Goal: Information Seeking & Learning: Learn about a topic

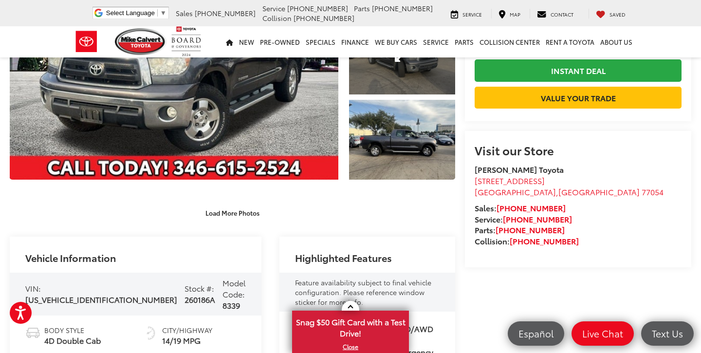
scroll to position [139, 0]
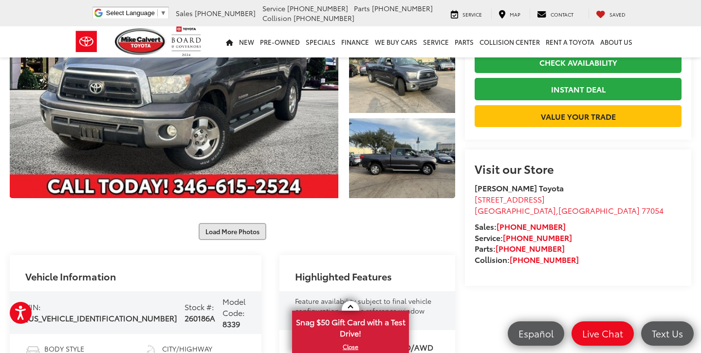
click at [242, 238] on button "Load More Photos" at bounding box center [232, 231] width 68 height 17
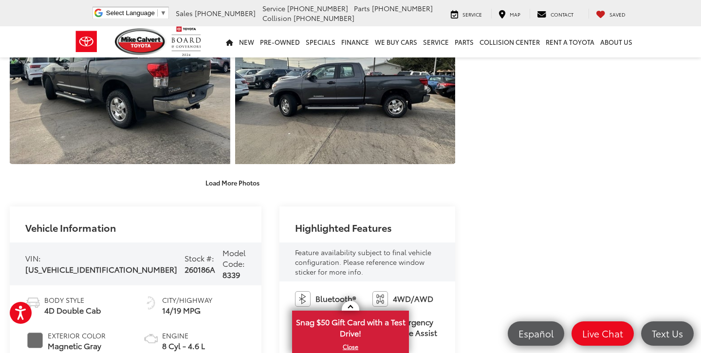
scroll to position [526, 0]
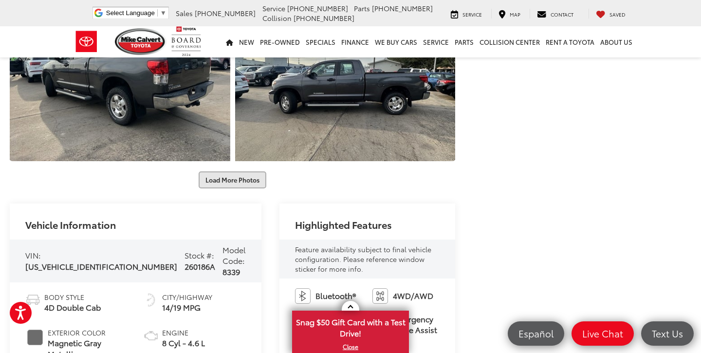
click at [242, 181] on button "Load More Photos" at bounding box center [232, 179] width 68 height 17
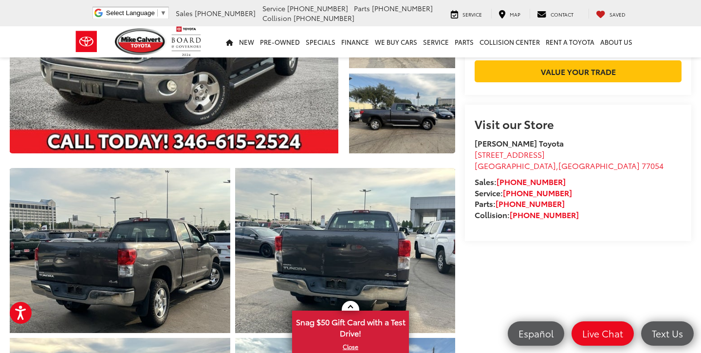
scroll to position [187, 0]
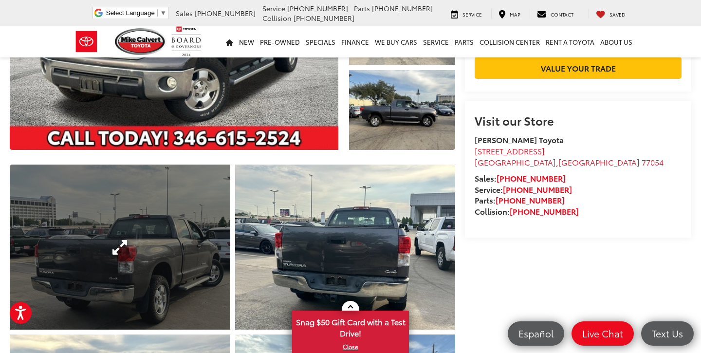
click at [189, 238] on link "Expand Photo 4" at bounding box center [120, 246] width 220 height 165
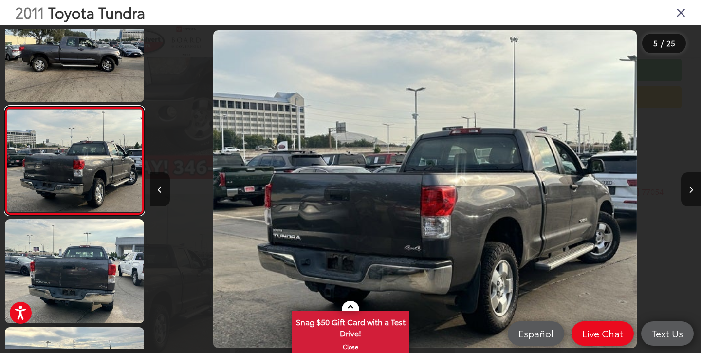
scroll to position [0, 2200]
click at [159, 197] on button "Previous image" at bounding box center [159, 189] width 19 height 34
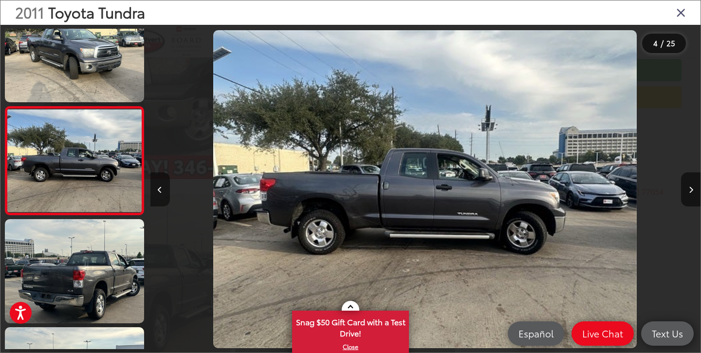
scroll to position [0, 1650]
click at [159, 197] on button "Previous image" at bounding box center [159, 189] width 19 height 34
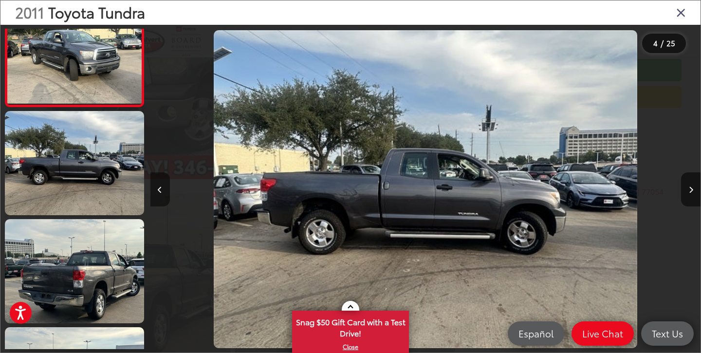
scroll to position [0, 1100]
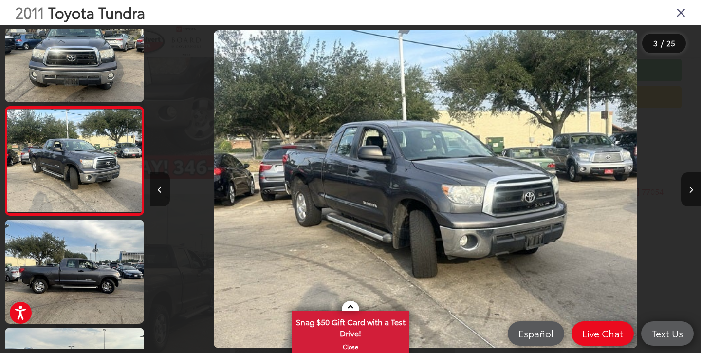
click at [159, 197] on button "Previous image" at bounding box center [159, 189] width 19 height 34
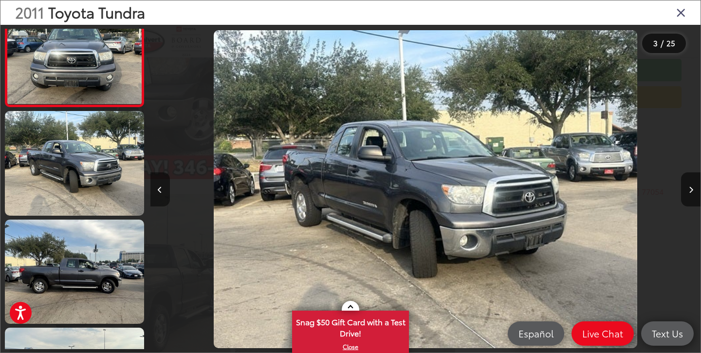
scroll to position [0, 550]
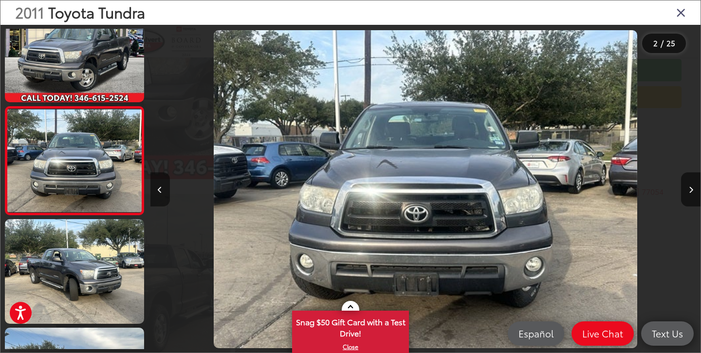
click at [159, 197] on button "Previous image" at bounding box center [159, 189] width 19 height 34
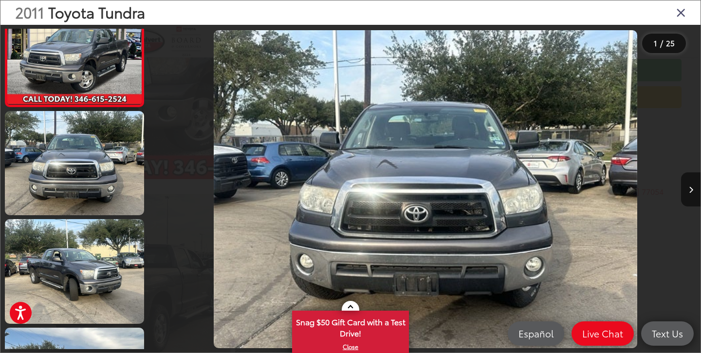
scroll to position [0, 0]
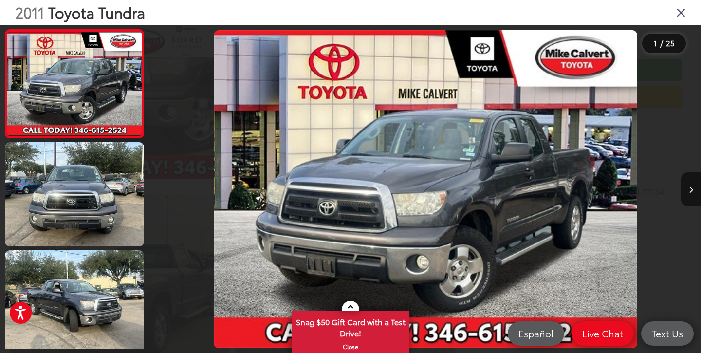
click at [159, 197] on div at bounding box center [219, 189] width 138 height 328
click at [443, 199] on img "2011 Toyota Tundra Grade 4.6L V8 0" at bounding box center [425, 189] width 423 height 318
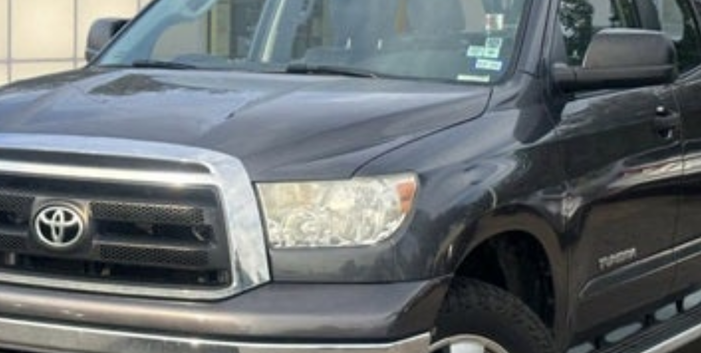
scroll to position [65, 0]
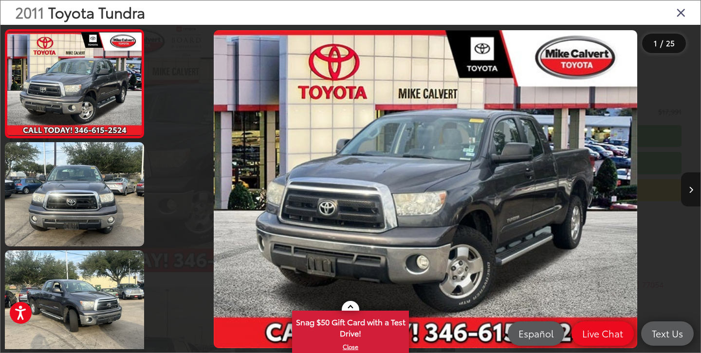
click at [689, 196] on button "Next image" at bounding box center [690, 189] width 19 height 34
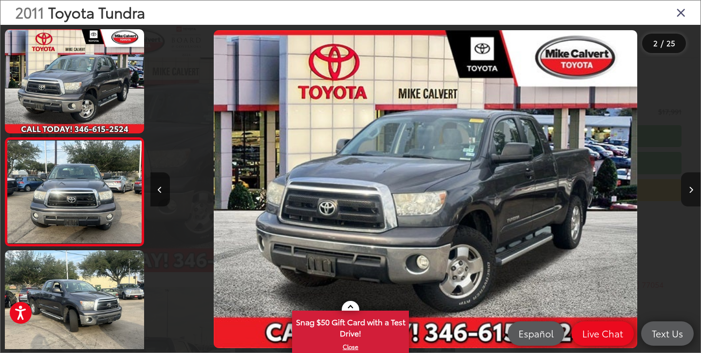
scroll to position [0, 550]
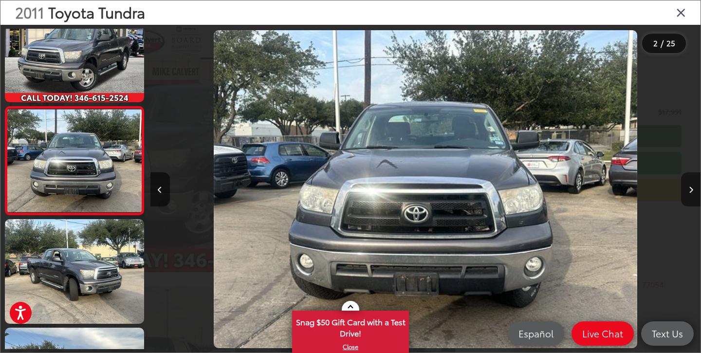
click at [689, 196] on button "Next image" at bounding box center [690, 189] width 19 height 34
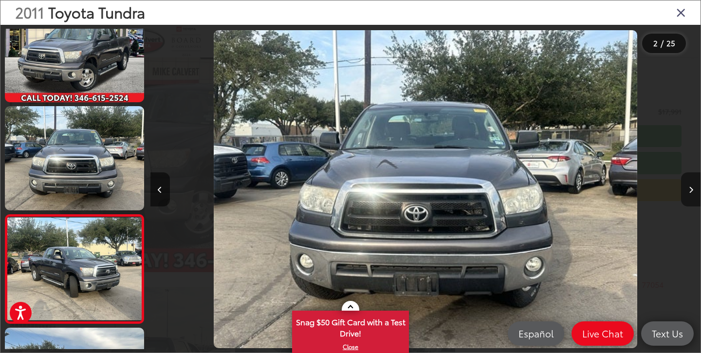
scroll to position [0, 1100]
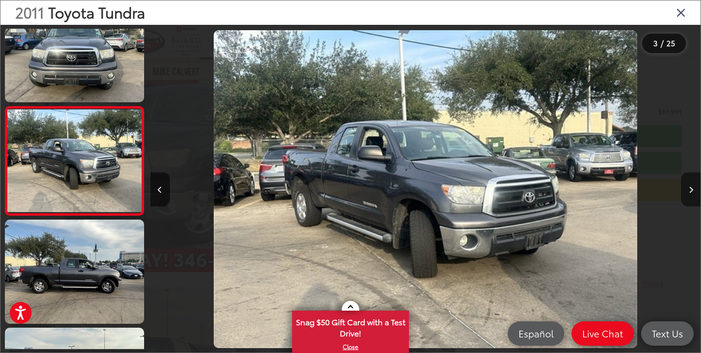
click at [689, 196] on button "Next image" at bounding box center [690, 189] width 19 height 34
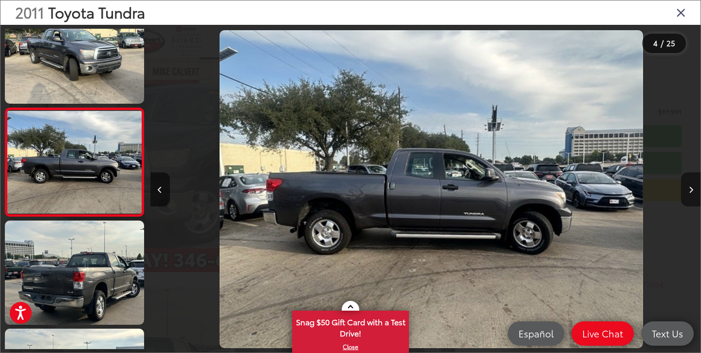
scroll to position [0, 0]
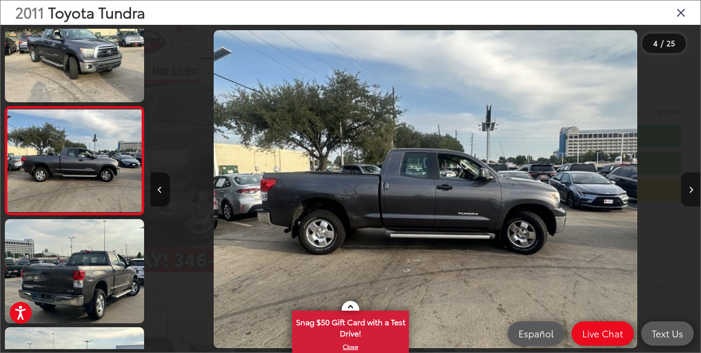
click at [689, 196] on button "Next image" at bounding box center [690, 189] width 19 height 34
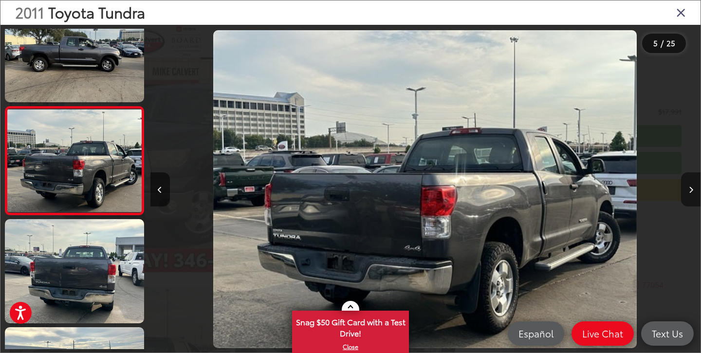
click at [689, 196] on button "Next image" at bounding box center [690, 189] width 19 height 34
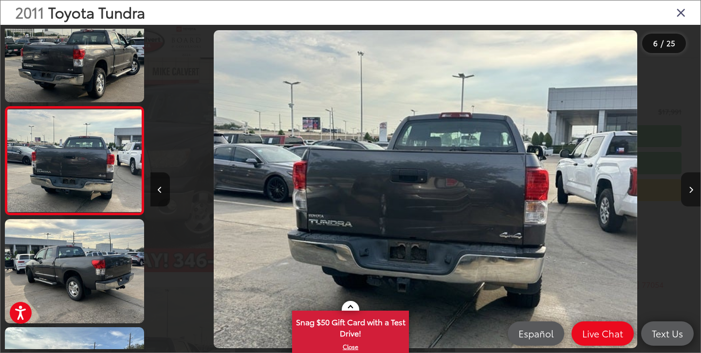
click at [689, 196] on button "Next image" at bounding box center [690, 189] width 19 height 34
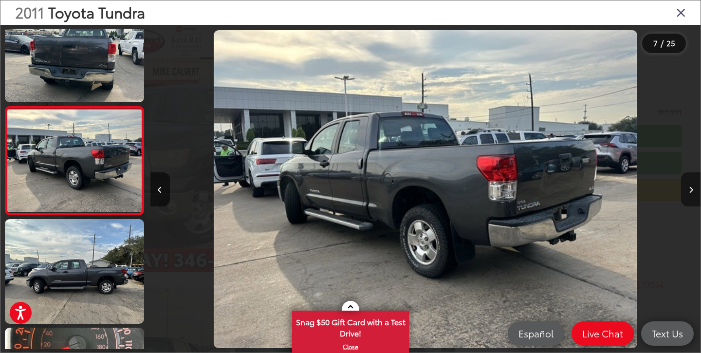
click at [689, 196] on button "Next image" at bounding box center [690, 189] width 19 height 34
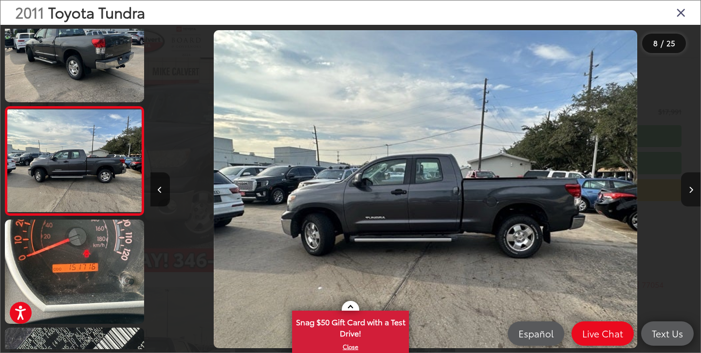
click at [689, 196] on button "Next image" at bounding box center [690, 189] width 19 height 34
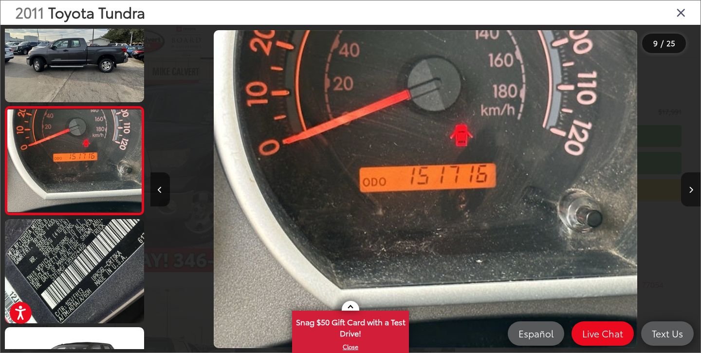
click at [689, 196] on button "Next image" at bounding box center [690, 189] width 19 height 34
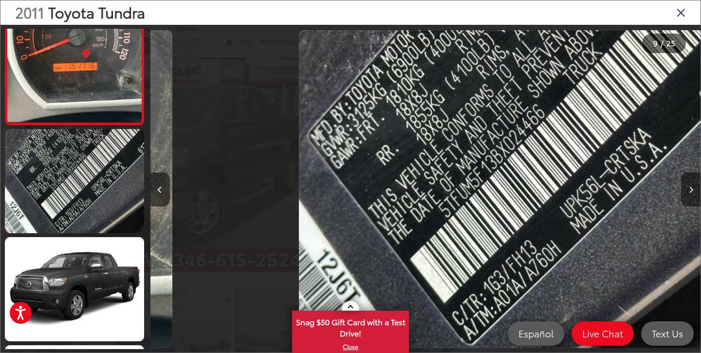
click at [689, 196] on button "Next image" at bounding box center [690, 189] width 19 height 34
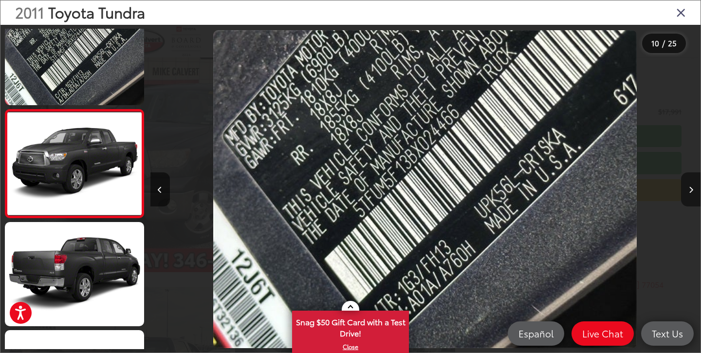
click at [689, 196] on button "Next image" at bounding box center [690, 189] width 19 height 34
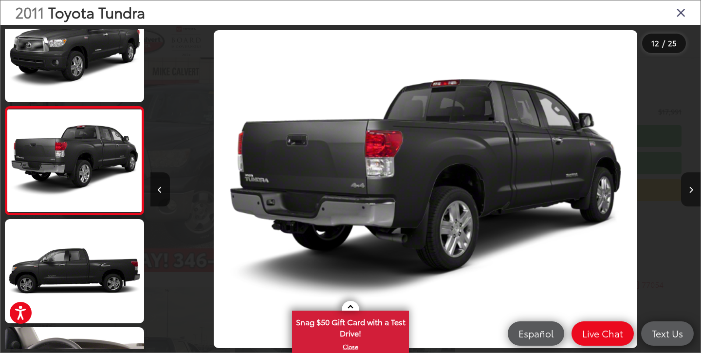
click at [689, 196] on button "Next image" at bounding box center [690, 189] width 19 height 34
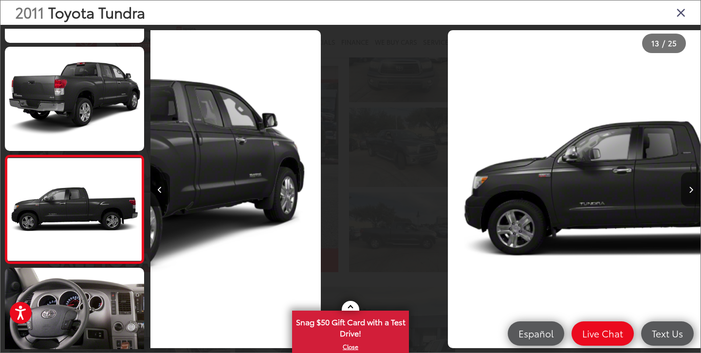
click at [689, 196] on button "Next image" at bounding box center [690, 189] width 19 height 34
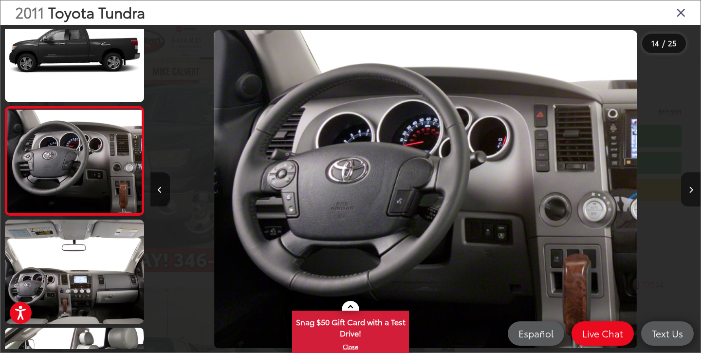
click at [689, 196] on button "Next image" at bounding box center [690, 189] width 19 height 34
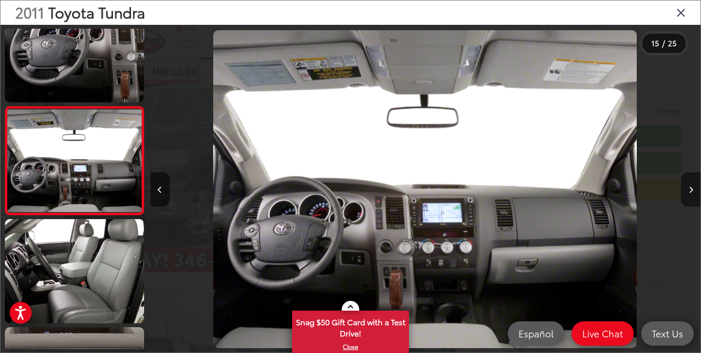
click at [689, 195] on button "Next image" at bounding box center [690, 189] width 19 height 34
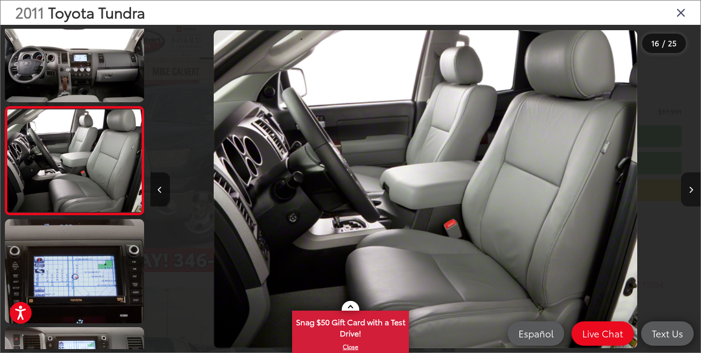
click at [689, 195] on button "Next image" at bounding box center [690, 189] width 19 height 34
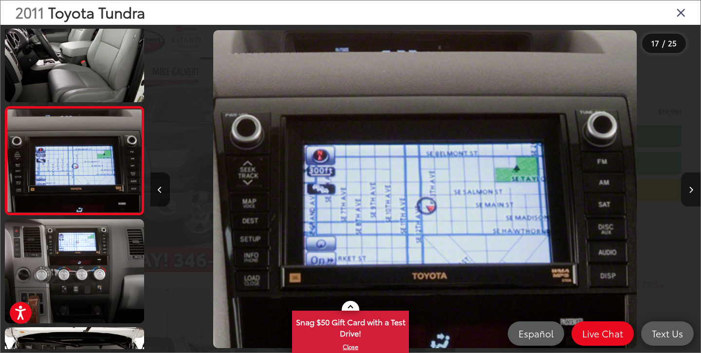
click at [689, 195] on button "Next image" at bounding box center [690, 189] width 19 height 34
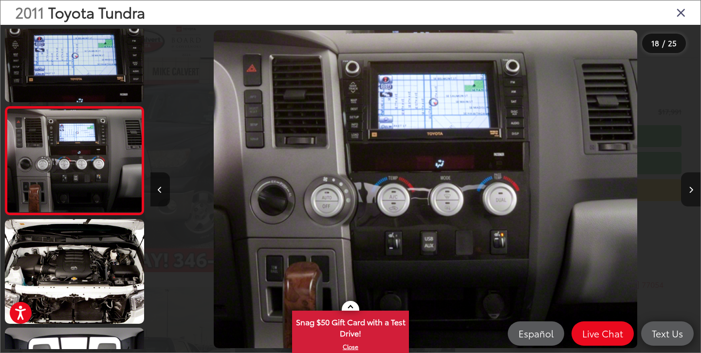
click at [689, 195] on button "Next image" at bounding box center [690, 189] width 19 height 34
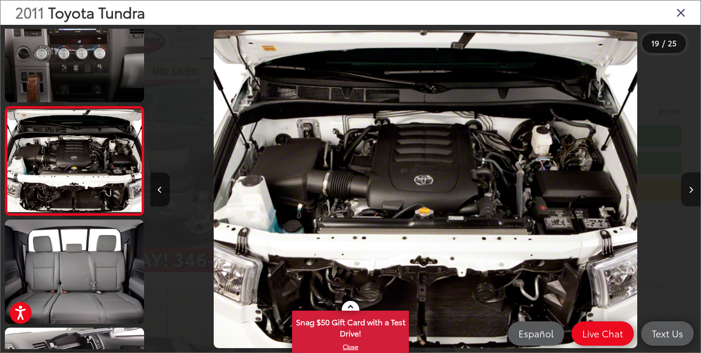
click at [689, 195] on button "Next image" at bounding box center [690, 189] width 19 height 34
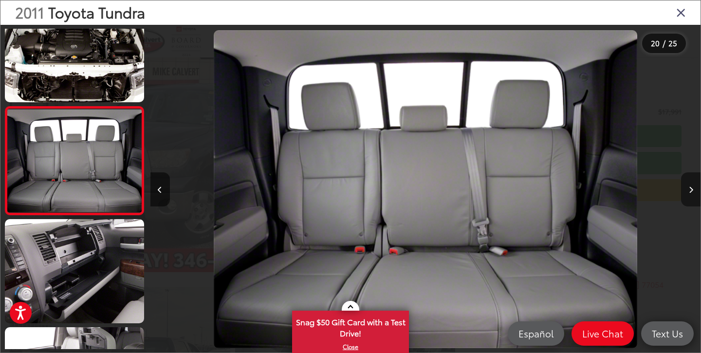
click at [689, 195] on button "Next image" at bounding box center [690, 189] width 19 height 34
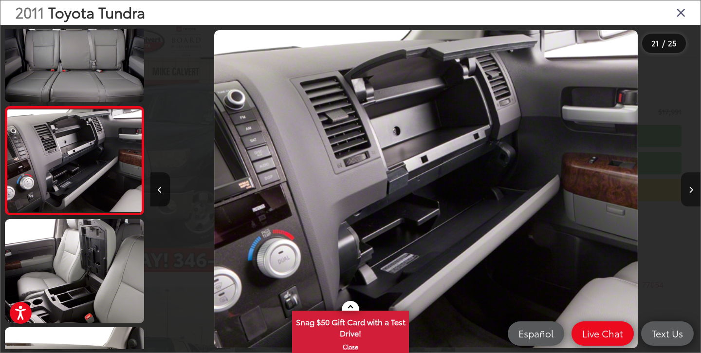
click at [689, 195] on button "Next image" at bounding box center [690, 189] width 19 height 34
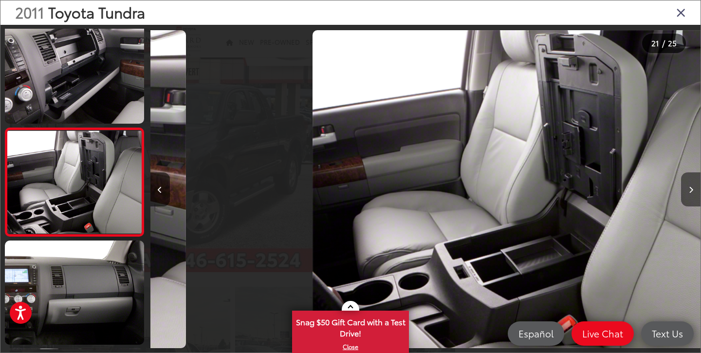
click at [689, 195] on button "Next image" at bounding box center [690, 189] width 19 height 34
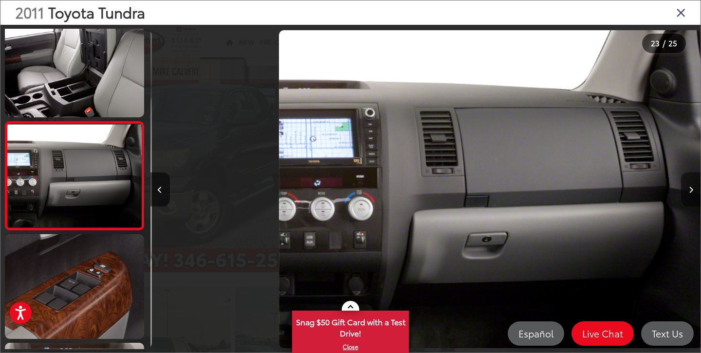
click at [689, 195] on button "Next image" at bounding box center [690, 189] width 19 height 34
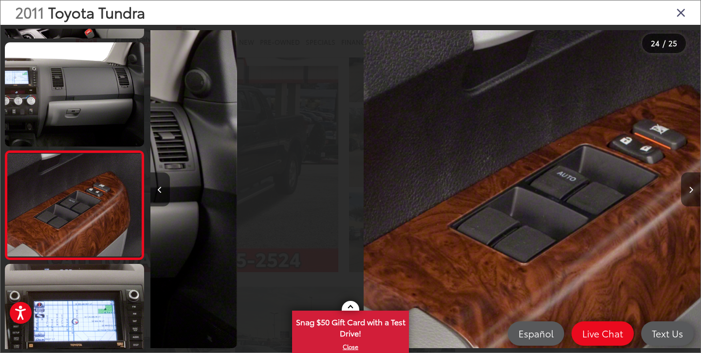
click at [689, 195] on button "Next image" at bounding box center [690, 189] width 19 height 34
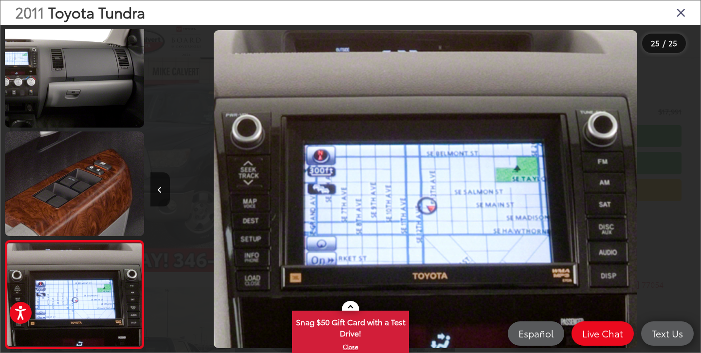
click at [683, 13] on icon "Close gallery" at bounding box center [681, 12] width 10 height 13
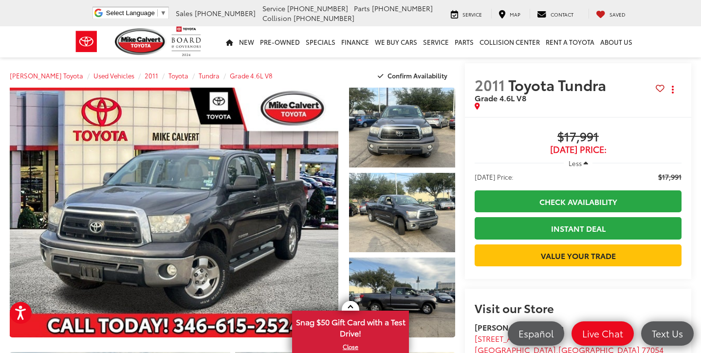
click at [586, 162] on icon "button" at bounding box center [585, 163] width 4 height 7
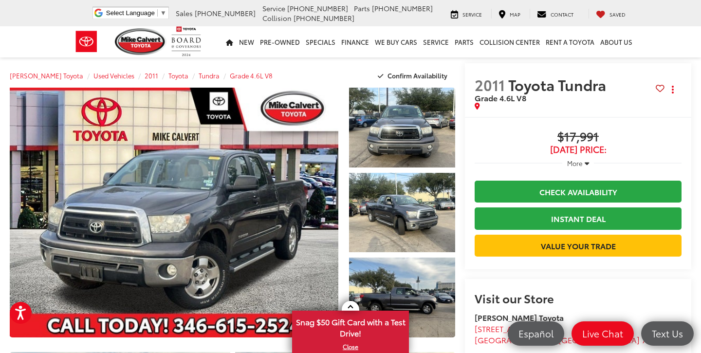
click at [586, 162] on icon "button" at bounding box center [586, 163] width 4 height 7
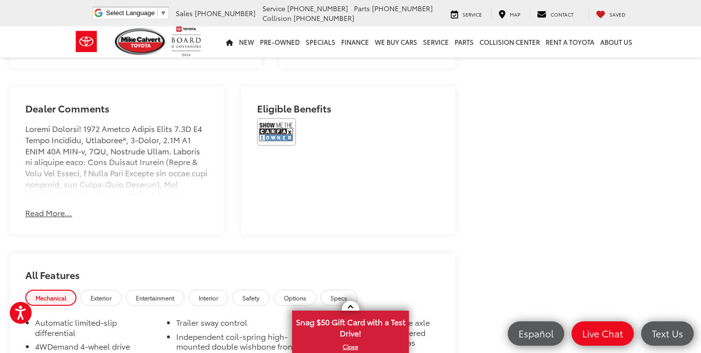
click at [51, 207] on button "Read More..." at bounding box center [48, 212] width 47 height 11
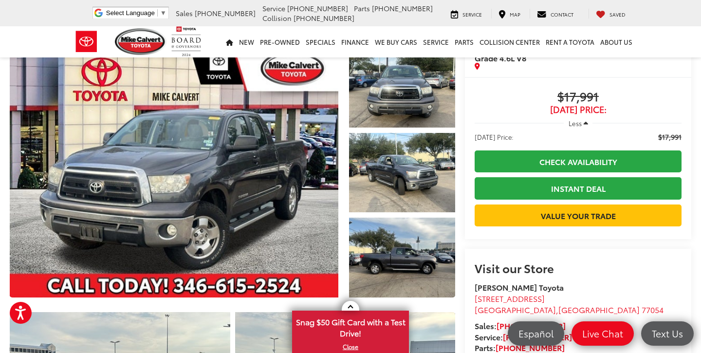
scroll to position [37, 0]
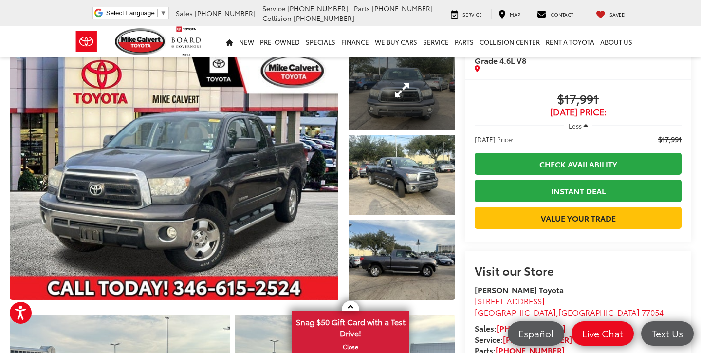
click at [387, 100] on link "Expand Photo 1" at bounding box center [402, 90] width 106 height 80
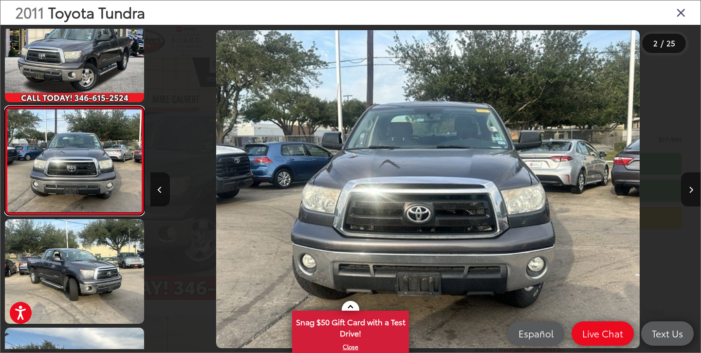
scroll to position [0, 550]
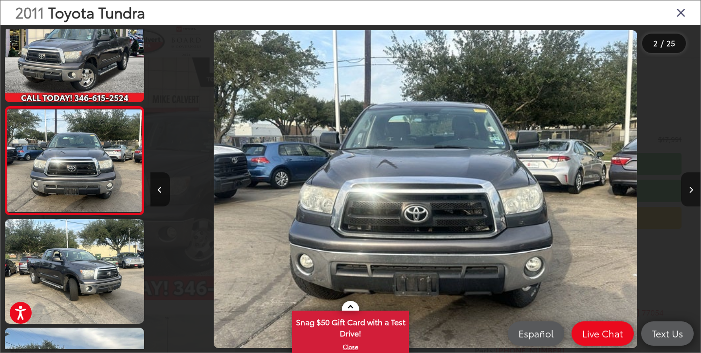
click at [685, 179] on button "Next image" at bounding box center [690, 189] width 19 height 34
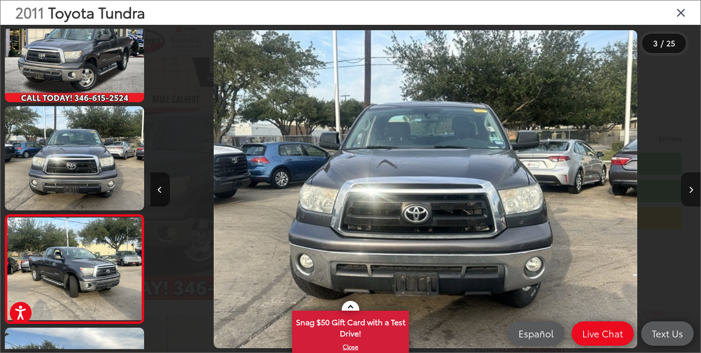
scroll to position [0, 1017]
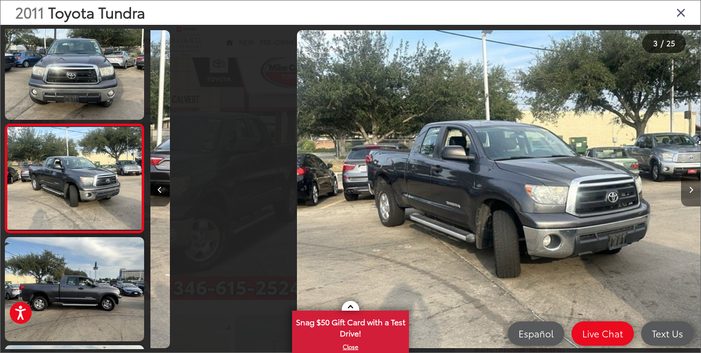
click at [685, 179] on button "Next image" at bounding box center [690, 189] width 19 height 34
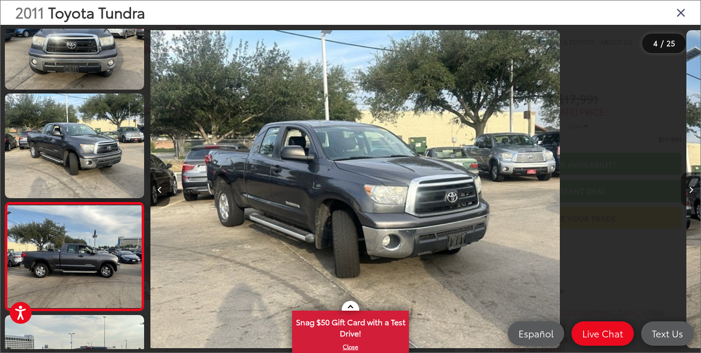
scroll to position [0, 1620]
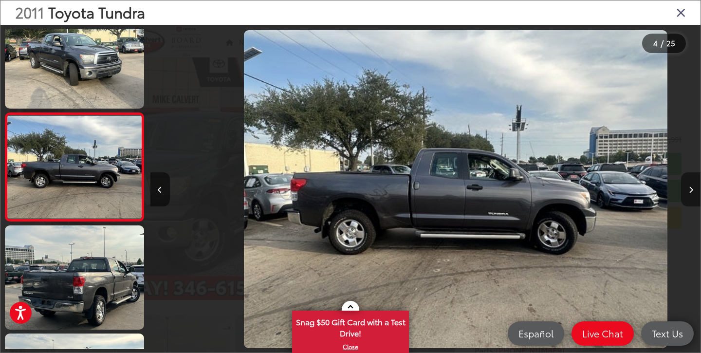
click at [685, 179] on button "Next image" at bounding box center [690, 189] width 19 height 34
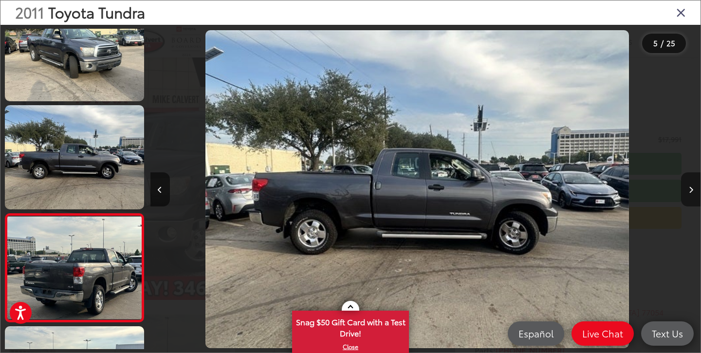
scroll to position [0, 2141]
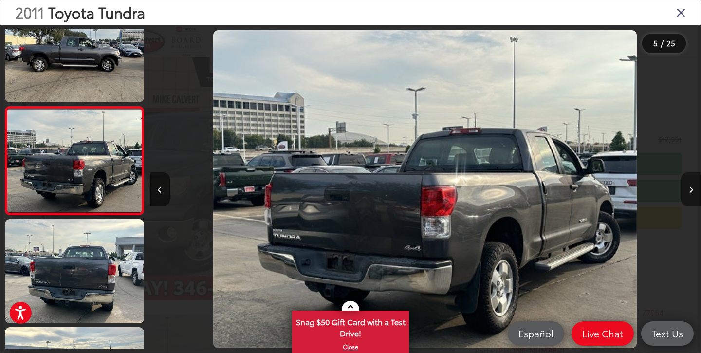
click at [685, 179] on button "Next image" at bounding box center [690, 189] width 19 height 34
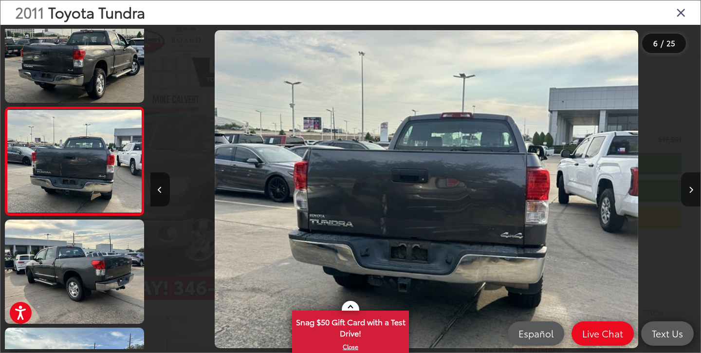
click at [685, 179] on button "Next image" at bounding box center [690, 189] width 19 height 34
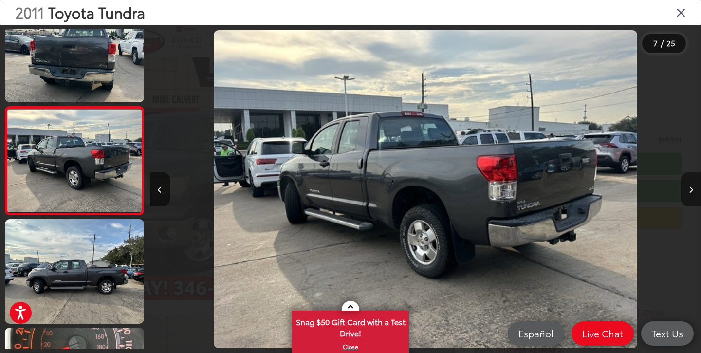
click at [685, 179] on button "Next image" at bounding box center [690, 189] width 19 height 34
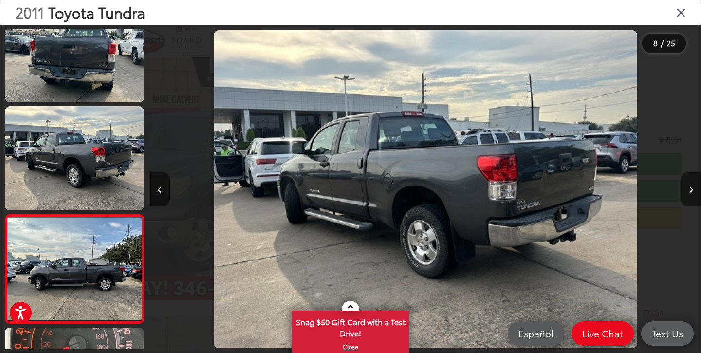
scroll to position [680, 0]
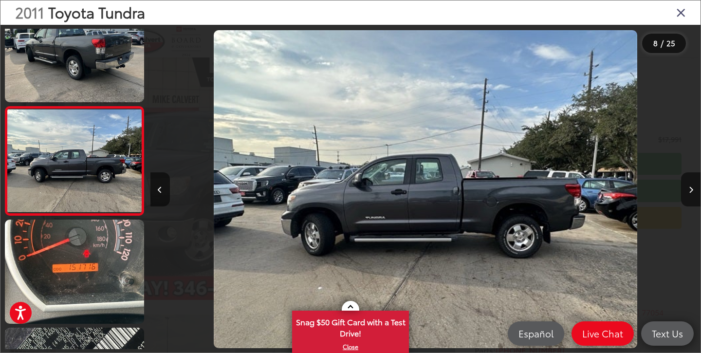
click at [677, 15] on icon "Close gallery" at bounding box center [681, 12] width 10 height 13
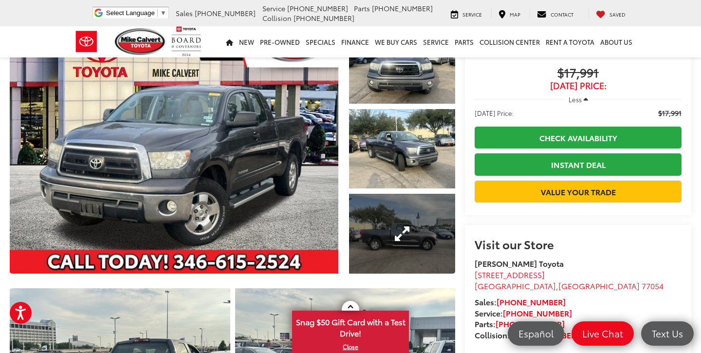
scroll to position [64, 0]
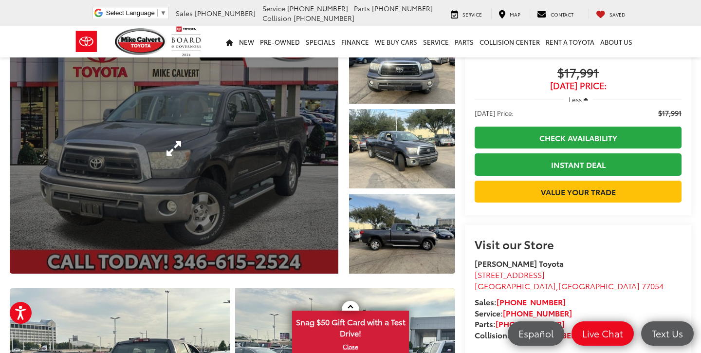
click at [320, 176] on link "Expand Photo 0" at bounding box center [174, 149] width 328 height 250
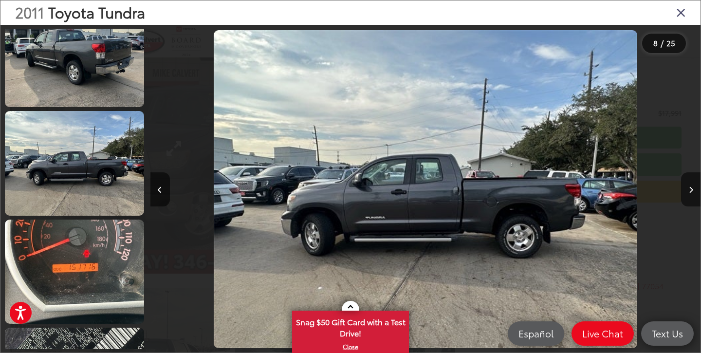
scroll to position [0, 0]
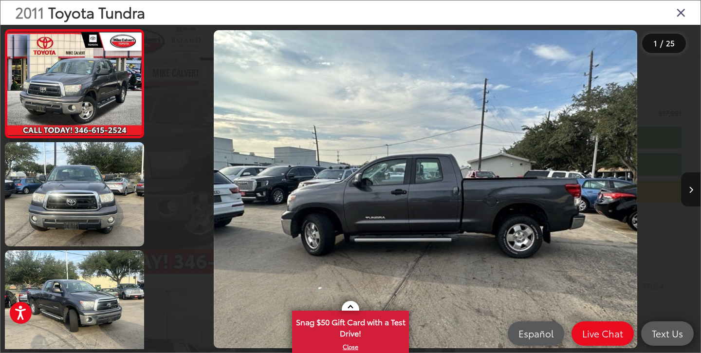
click at [692, 186] on icon "Next image" at bounding box center [690, 189] width 4 height 7
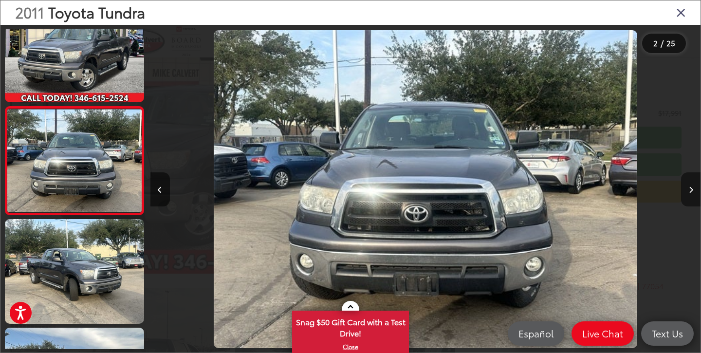
click at [692, 186] on icon "Next image" at bounding box center [690, 189] width 4 height 7
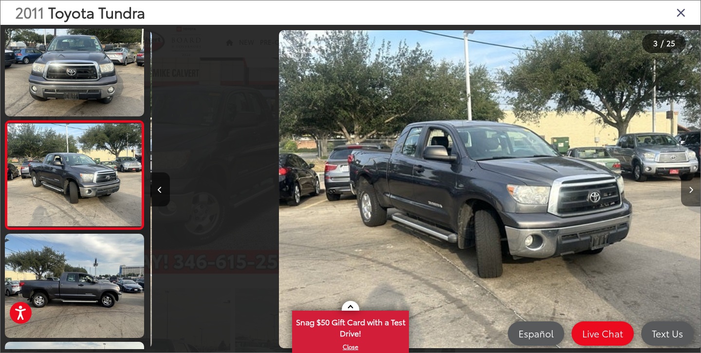
scroll to position [139, 0]
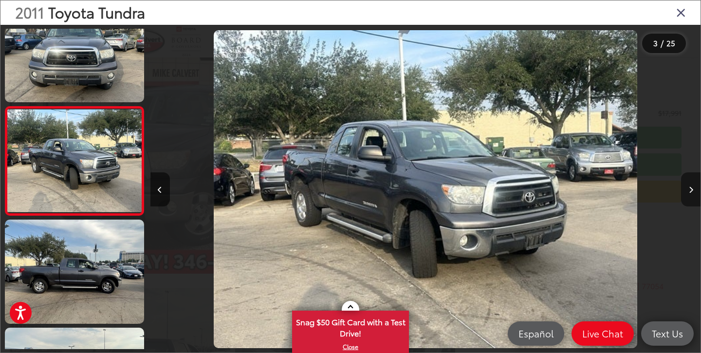
click at [692, 186] on icon "Next image" at bounding box center [690, 189] width 4 height 7
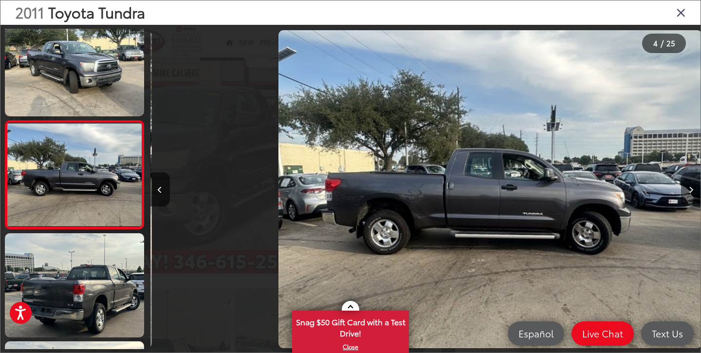
scroll to position [0, 1650]
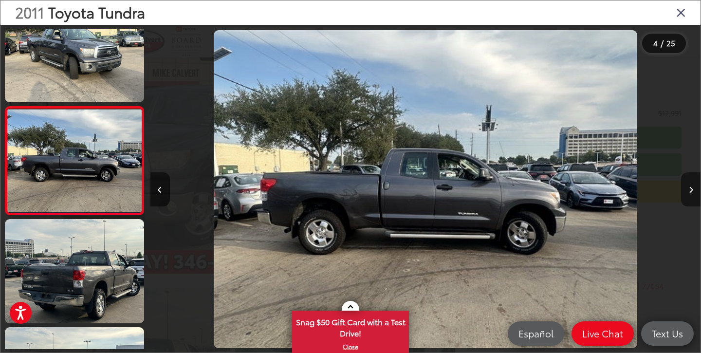
click at [692, 186] on icon "Next image" at bounding box center [690, 189] width 4 height 7
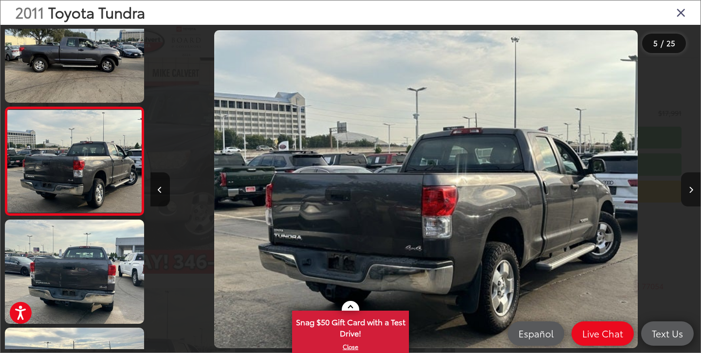
scroll to position [0, 2200]
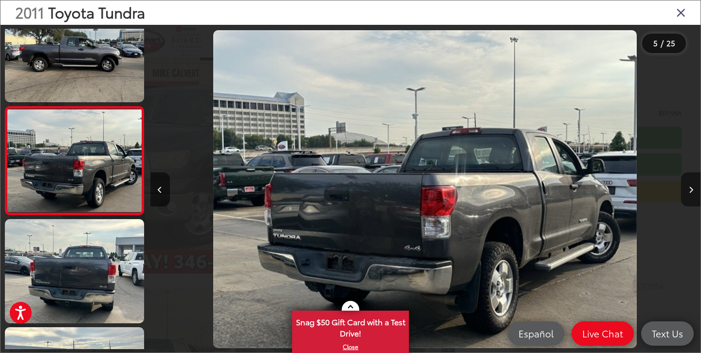
click at [692, 186] on icon "Next image" at bounding box center [690, 189] width 4 height 7
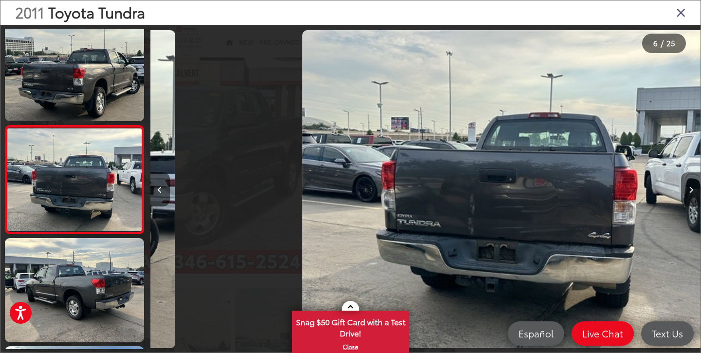
scroll to position [464, 0]
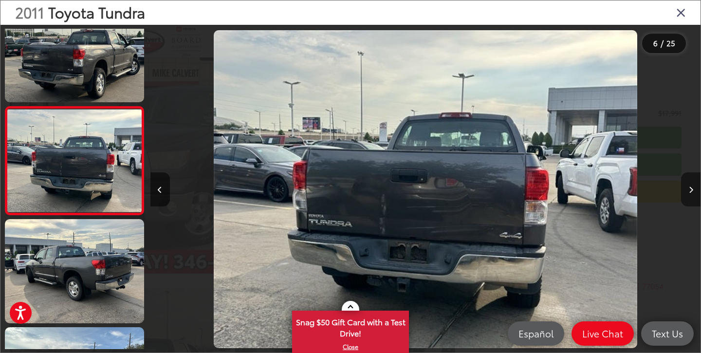
click at [692, 186] on icon "Next image" at bounding box center [690, 189] width 4 height 7
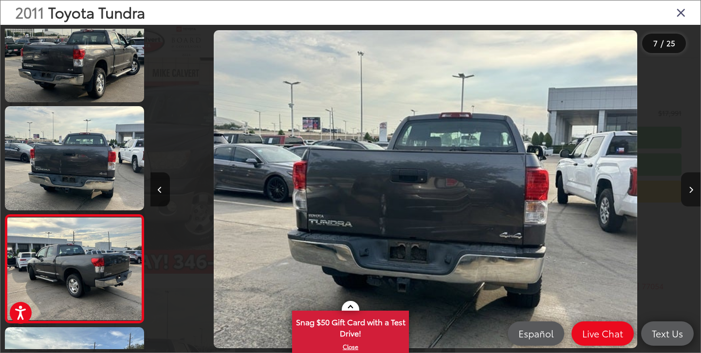
scroll to position [572, 0]
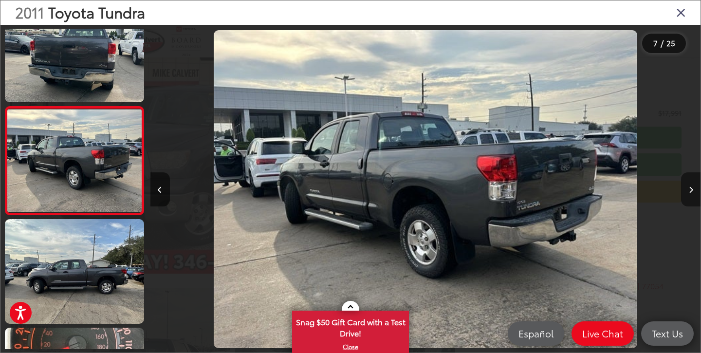
click at [692, 186] on icon "Next image" at bounding box center [690, 189] width 4 height 7
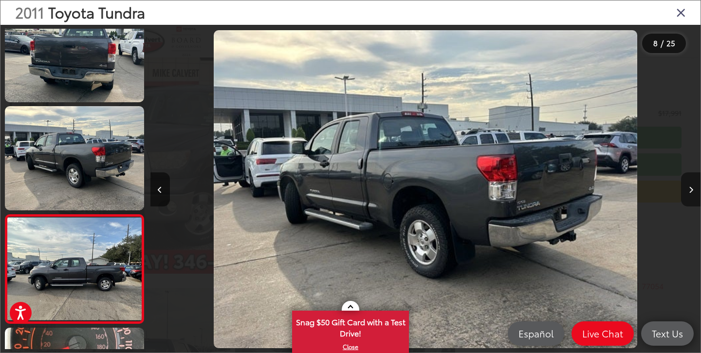
scroll to position [0, 3850]
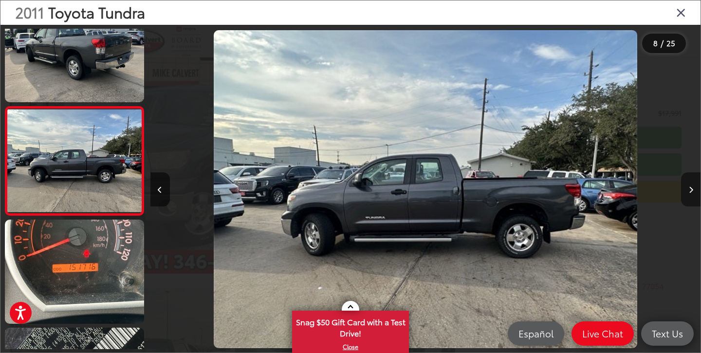
click at [692, 186] on icon "Next image" at bounding box center [690, 189] width 4 height 7
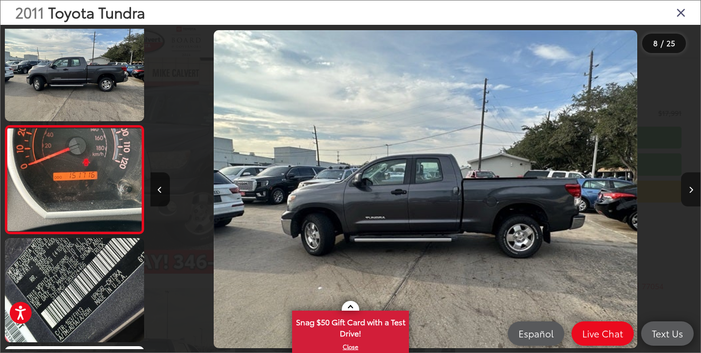
scroll to position [0, 4399]
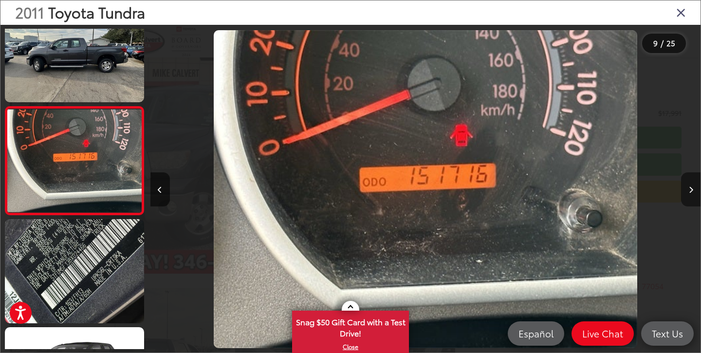
click at [692, 186] on icon "Next image" at bounding box center [690, 189] width 4 height 7
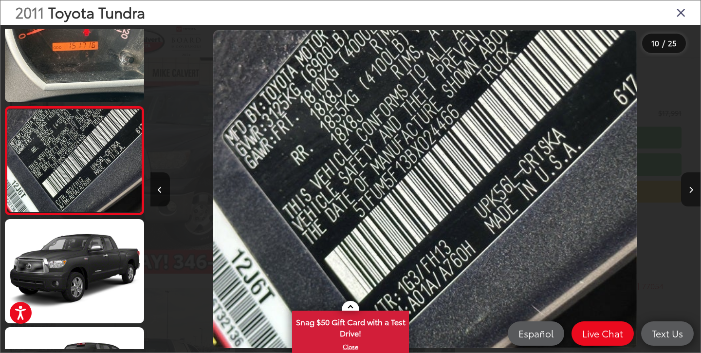
click at [692, 186] on icon "Next image" at bounding box center [690, 189] width 4 height 7
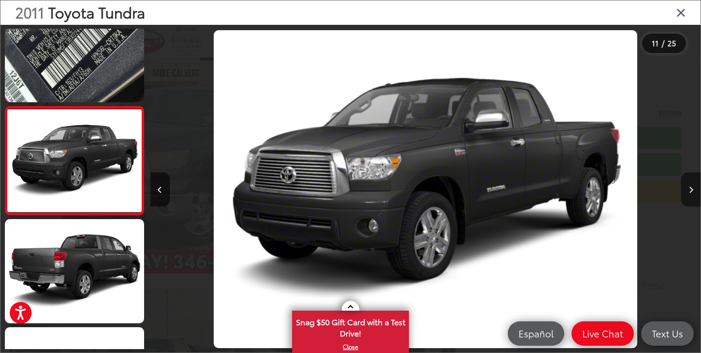
click at [692, 186] on icon "Next image" at bounding box center [690, 189] width 4 height 7
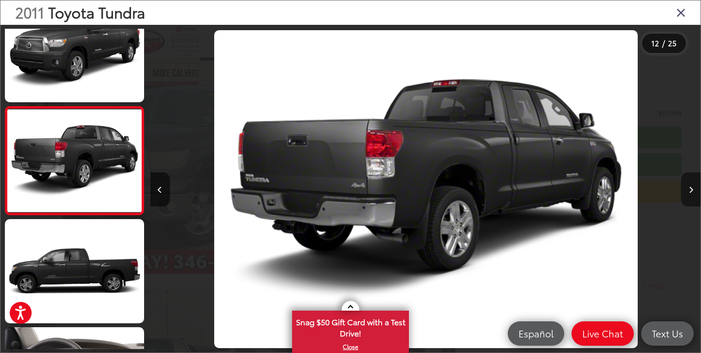
click at [692, 186] on icon "Next image" at bounding box center [690, 189] width 4 height 7
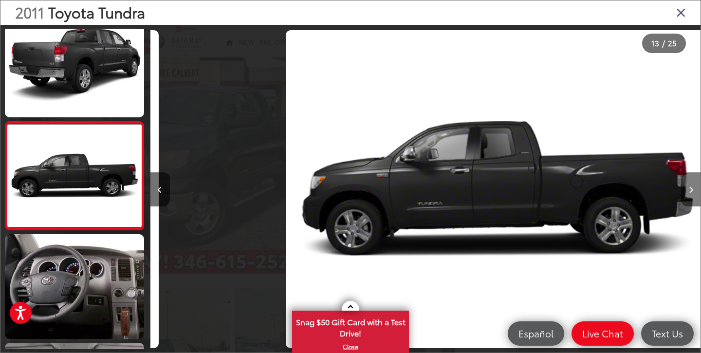
click at [692, 186] on icon "Next image" at bounding box center [690, 189] width 4 height 7
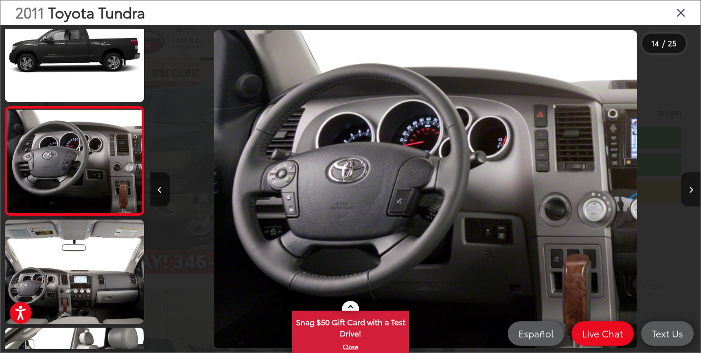
click at [692, 186] on icon "Next image" at bounding box center [690, 189] width 4 height 7
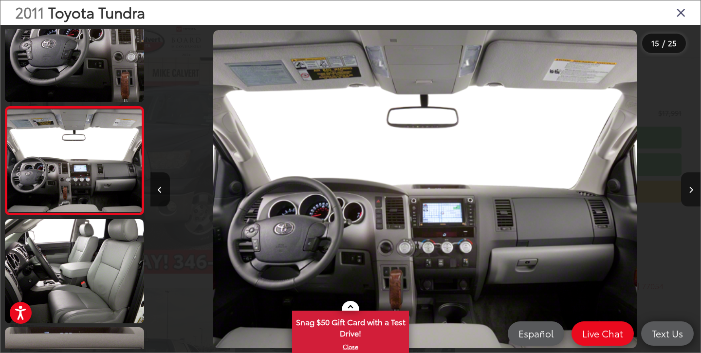
click at [692, 186] on icon "Next image" at bounding box center [690, 189] width 4 height 7
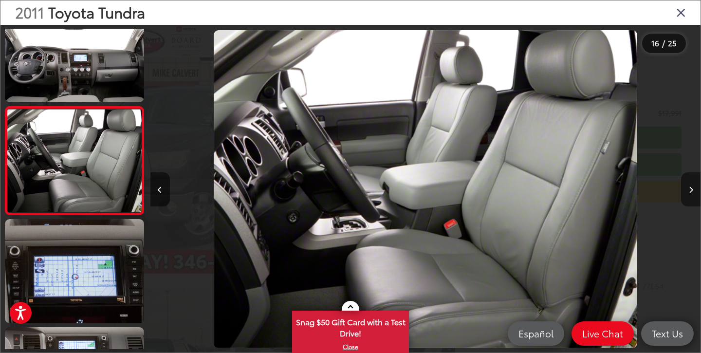
click at [692, 186] on icon "Next image" at bounding box center [690, 189] width 4 height 7
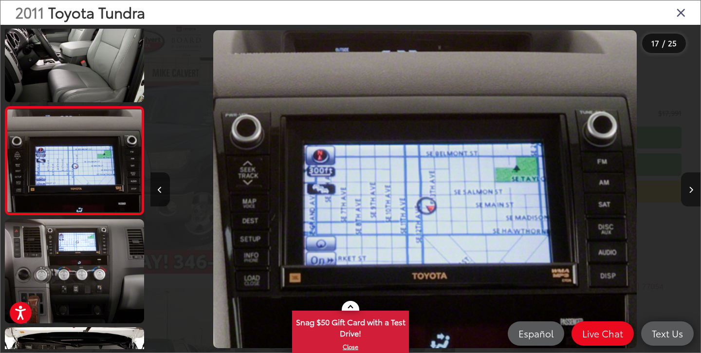
click at [692, 186] on icon "Next image" at bounding box center [690, 189] width 4 height 7
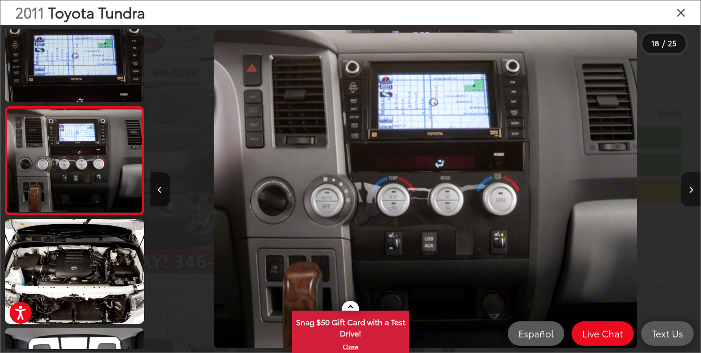
click at [692, 186] on icon "Next image" at bounding box center [690, 189] width 4 height 7
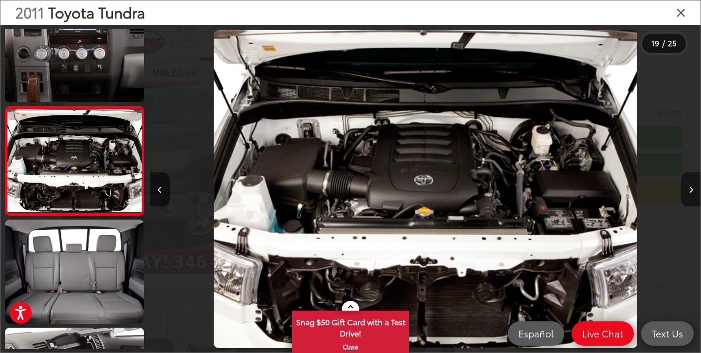
click at [692, 186] on icon "Next image" at bounding box center [690, 189] width 4 height 7
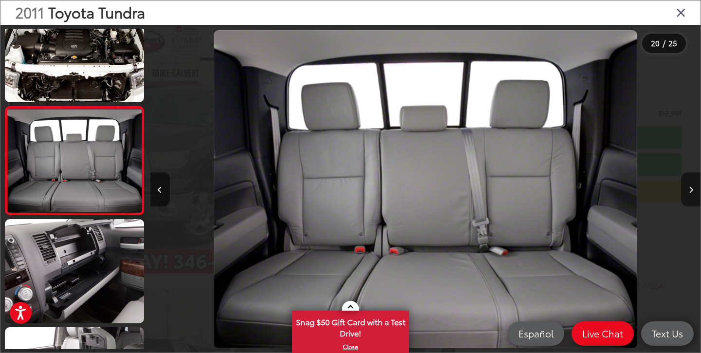
click at [692, 186] on icon "Next image" at bounding box center [690, 189] width 4 height 7
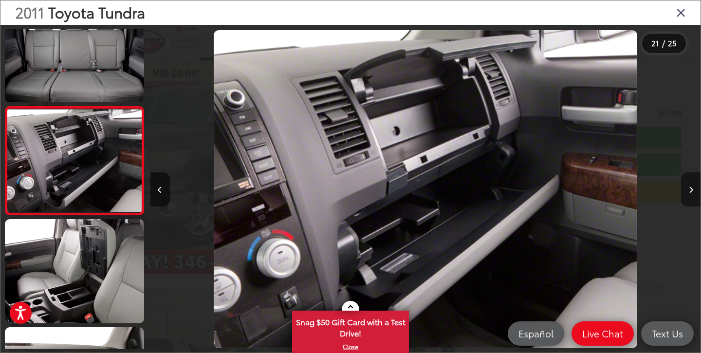
click at [692, 186] on icon "Next image" at bounding box center [690, 189] width 4 height 7
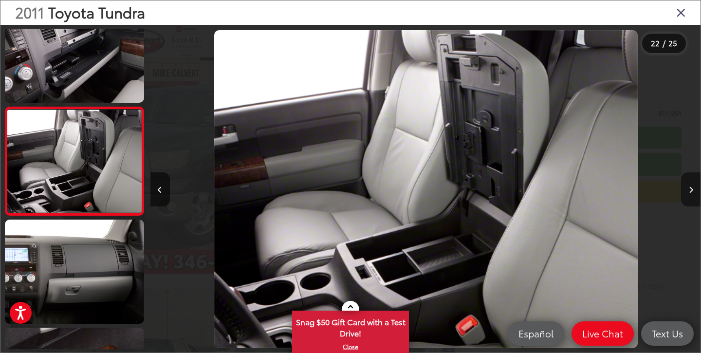
click at [692, 186] on icon "Next image" at bounding box center [690, 189] width 4 height 7
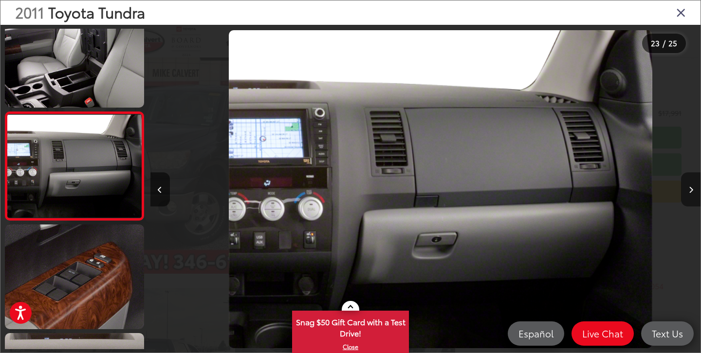
click at [692, 186] on icon "Next image" at bounding box center [690, 189] width 4 height 7
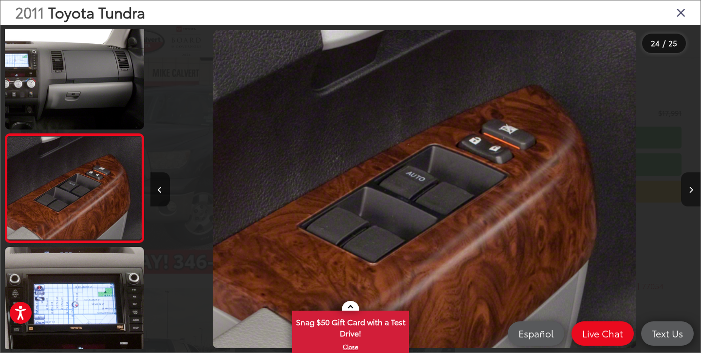
click at [692, 186] on icon "Next image" at bounding box center [690, 189] width 4 height 7
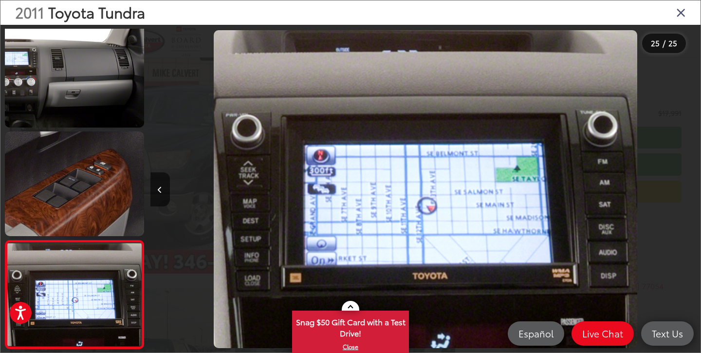
click at [692, 186] on div at bounding box center [631, 189] width 138 height 328
click at [154, 190] on button "Previous image" at bounding box center [159, 189] width 19 height 34
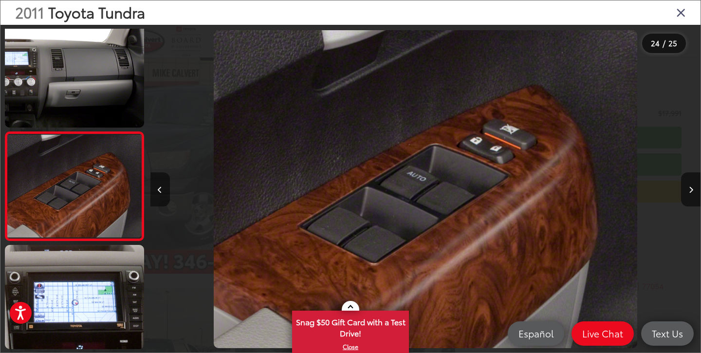
click at [161, 191] on icon "Previous image" at bounding box center [160, 189] width 4 height 7
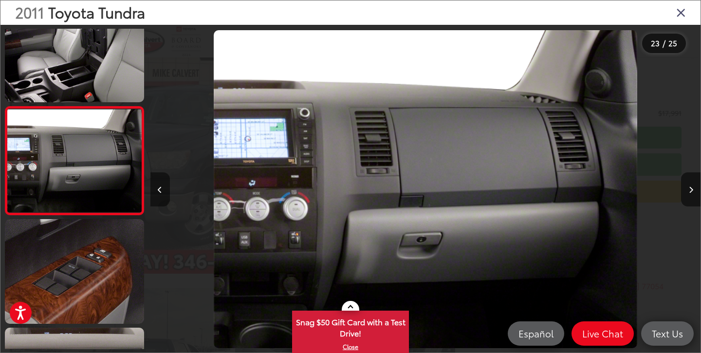
click at [161, 191] on icon "Previous image" at bounding box center [160, 189] width 4 height 7
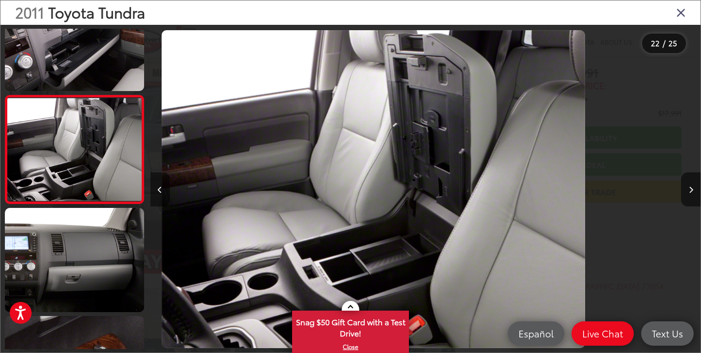
click at [161, 191] on icon "Previous image" at bounding box center [160, 189] width 4 height 7
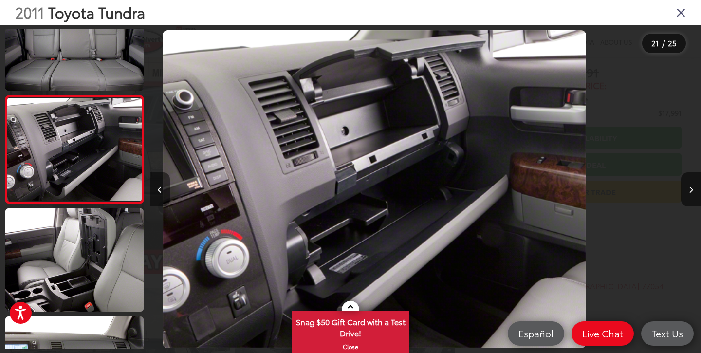
click at [161, 191] on icon "Previous image" at bounding box center [160, 189] width 4 height 7
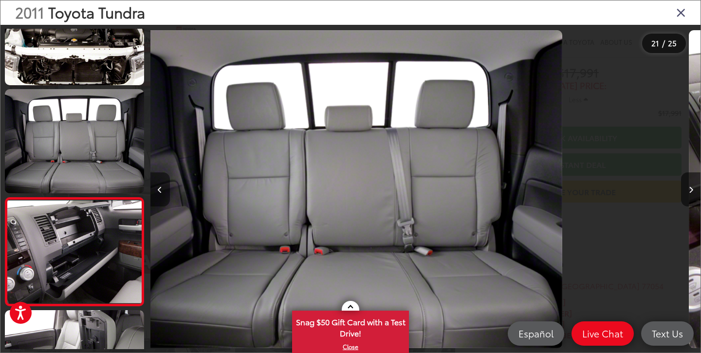
click at [161, 191] on icon "Previous image" at bounding box center [160, 189] width 4 height 7
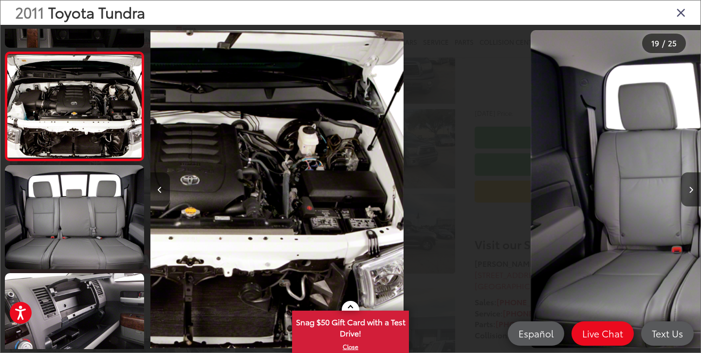
click at [161, 191] on icon "Previous image" at bounding box center [160, 189] width 4 height 7
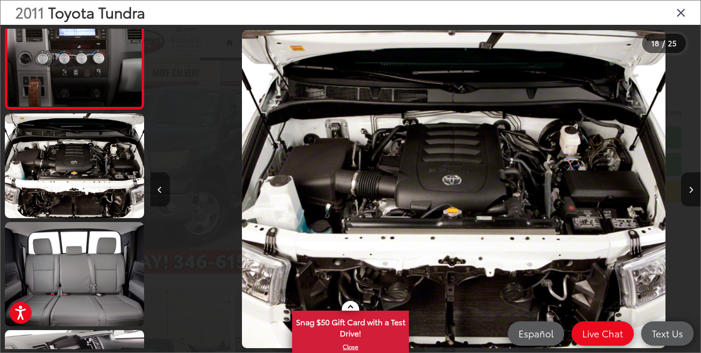
click at [161, 191] on icon "Previous image" at bounding box center [160, 189] width 4 height 7
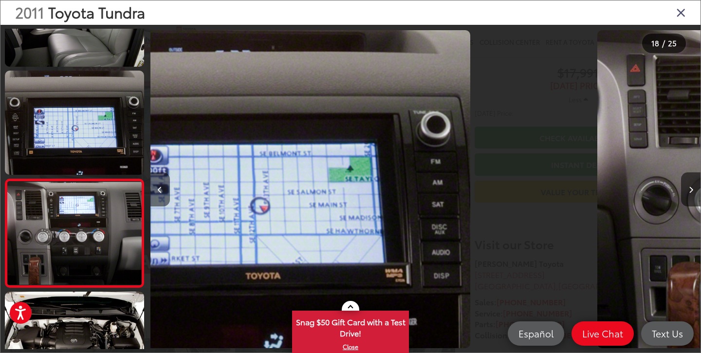
click at [161, 191] on icon "Previous image" at bounding box center [160, 189] width 4 height 7
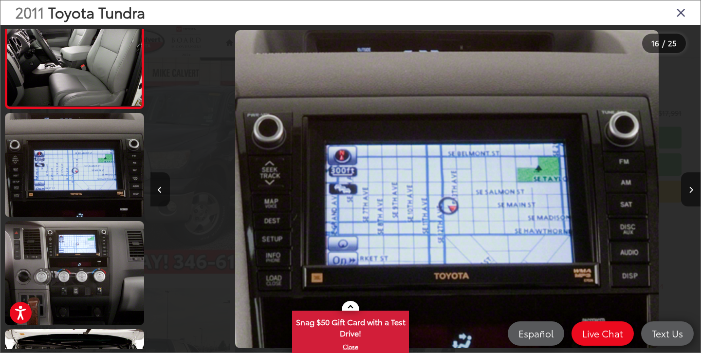
click at [161, 191] on icon "Previous image" at bounding box center [160, 189] width 4 height 7
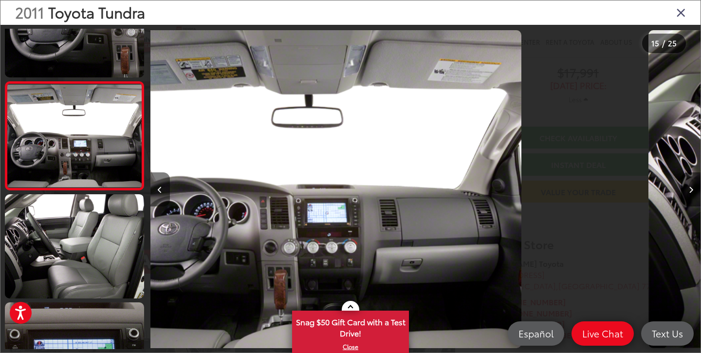
click at [161, 191] on icon "Previous image" at bounding box center [160, 189] width 4 height 7
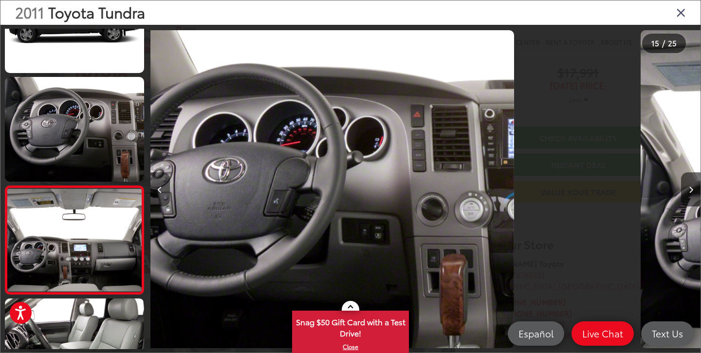
click at [161, 191] on icon "Previous image" at bounding box center [160, 189] width 4 height 7
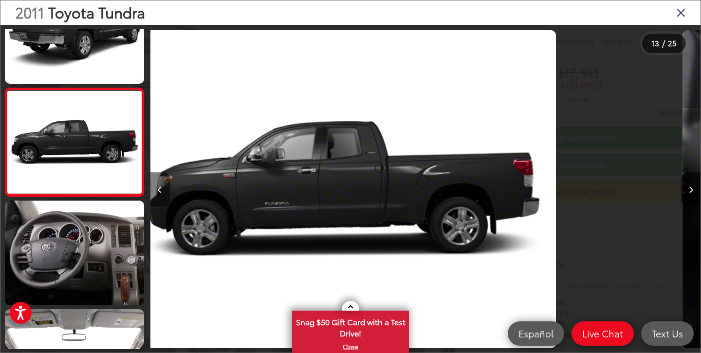
click at [161, 191] on icon "Previous image" at bounding box center [160, 189] width 4 height 7
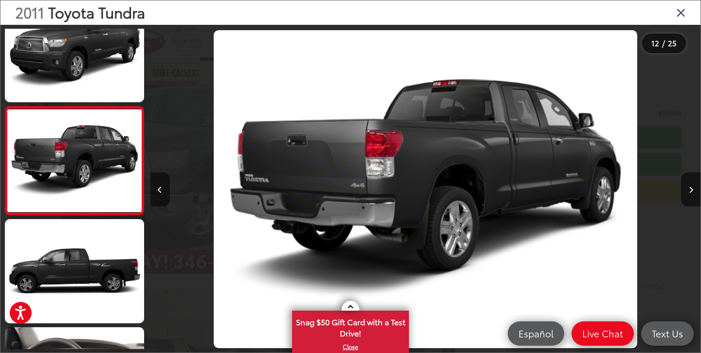
click at [161, 191] on icon "Previous image" at bounding box center [160, 189] width 4 height 7
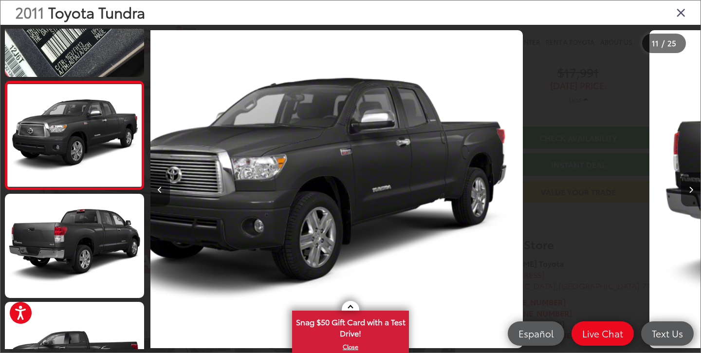
click at [161, 191] on icon "Previous image" at bounding box center [160, 189] width 4 height 7
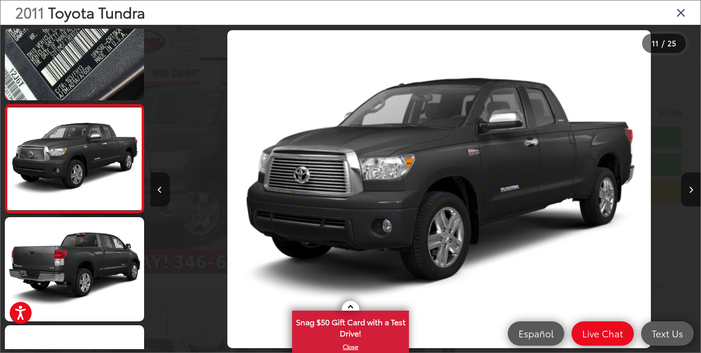
click at [161, 191] on icon "Previous image" at bounding box center [160, 189] width 4 height 7
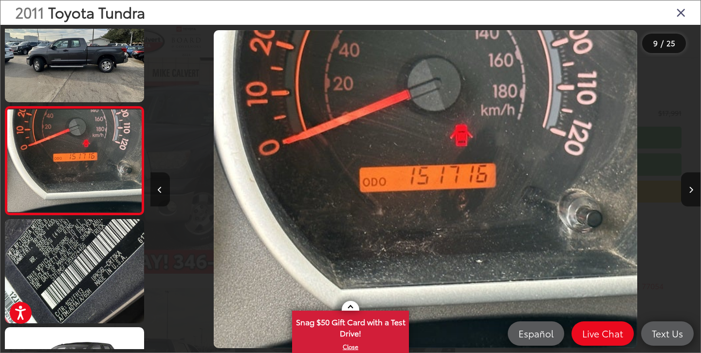
click at [161, 191] on icon "Previous image" at bounding box center [160, 189] width 4 height 7
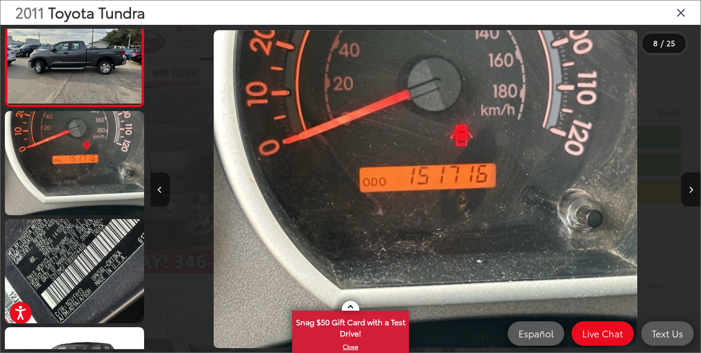
click at [161, 191] on icon "Previous image" at bounding box center [160, 189] width 4 height 7
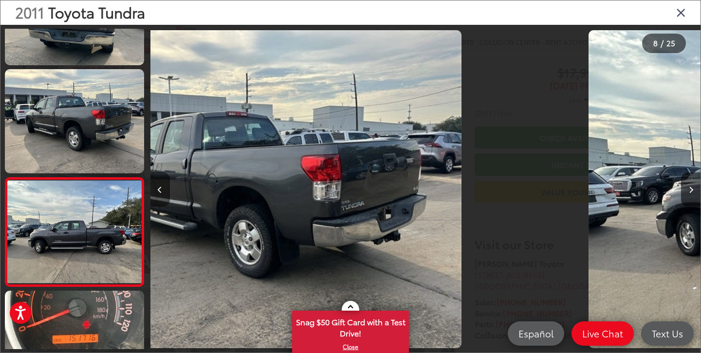
click at [161, 191] on icon "Previous image" at bounding box center [160, 189] width 4 height 7
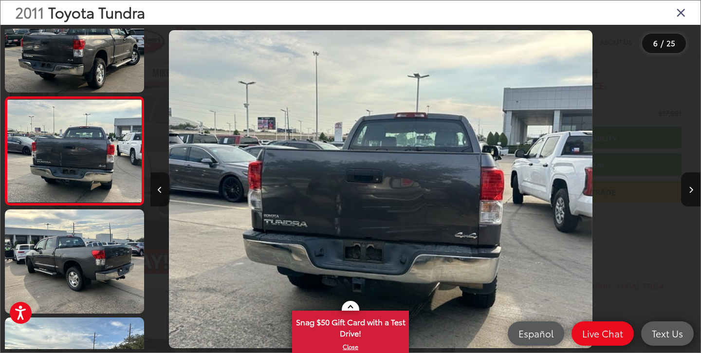
click at [161, 191] on icon "Previous image" at bounding box center [160, 189] width 4 height 7
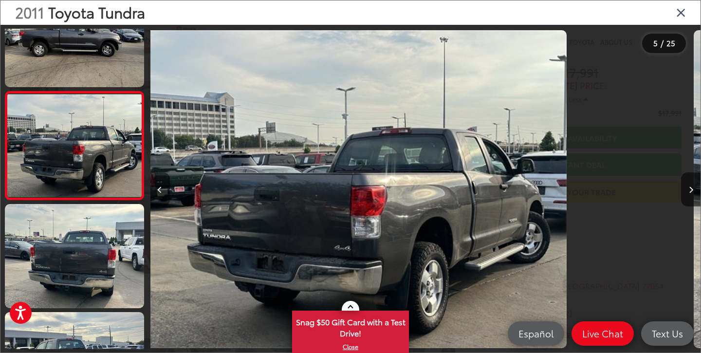
click at [161, 191] on icon "Previous image" at bounding box center [160, 189] width 4 height 7
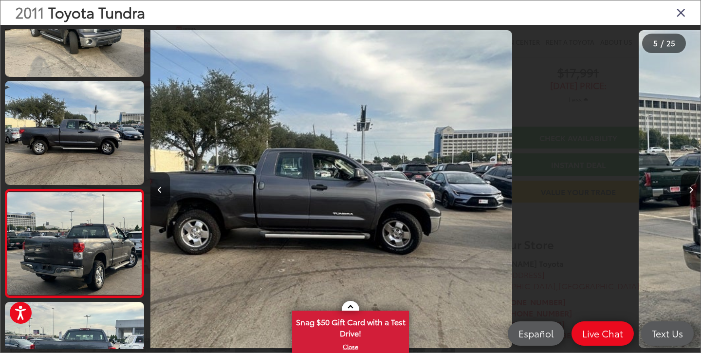
click at [161, 191] on icon "Previous image" at bounding box center [160, 189] width 4 height 7
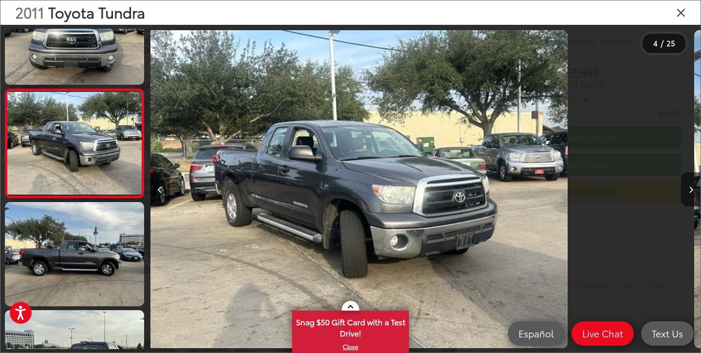
click at [161, 191] on icon "Previous image" at bounding box center [160, 189] width 4 height 7
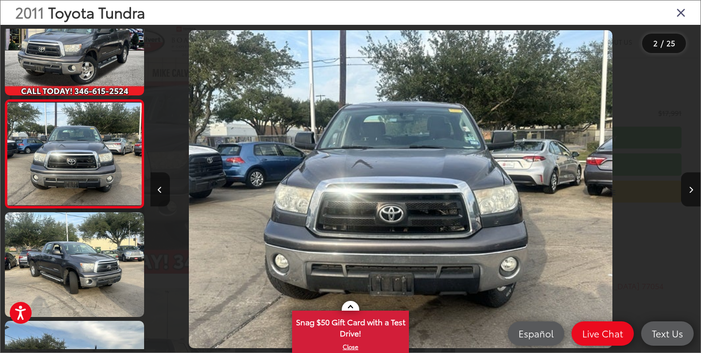
click at [161, 191] on icon "Previous image" at bounding box center [160, 189] width 4 height 7
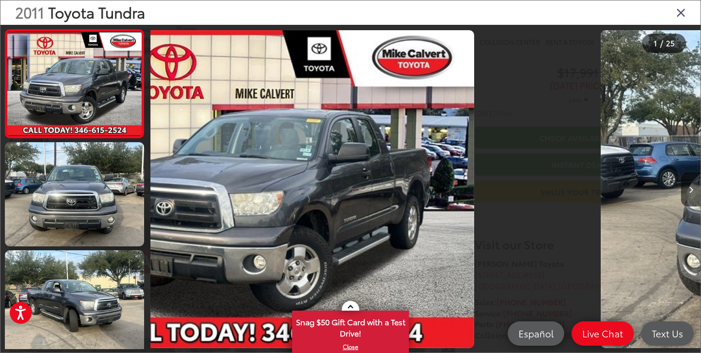
click at [161, 191] on div at bounding box center [219, 189] width 138 height 328
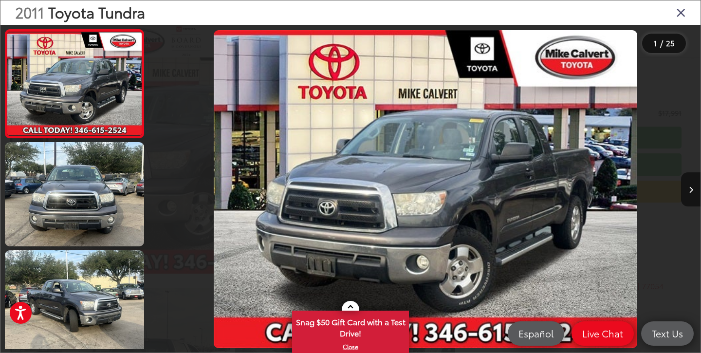
click at [161, 191] on div at bounding box center [219, 189] width 138 height 328
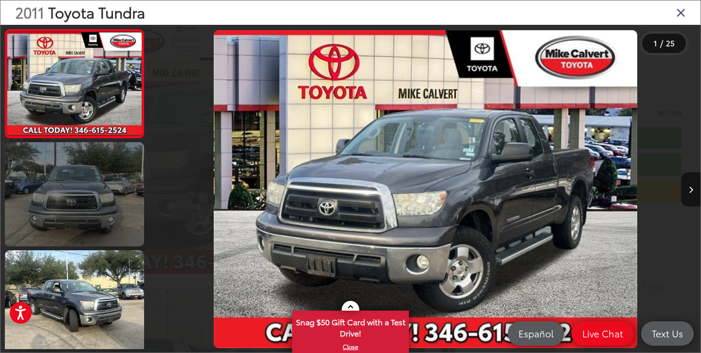
click at [115, 161] on link at bounding box center [74, 194] width 139 height 104
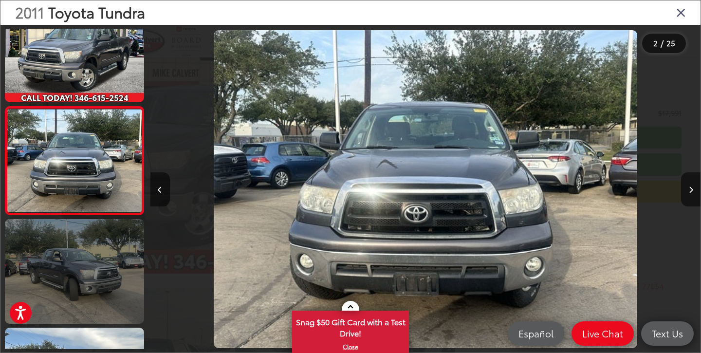
click at [106, 303] on link at bounding box center [74, 271] width 139 height 104
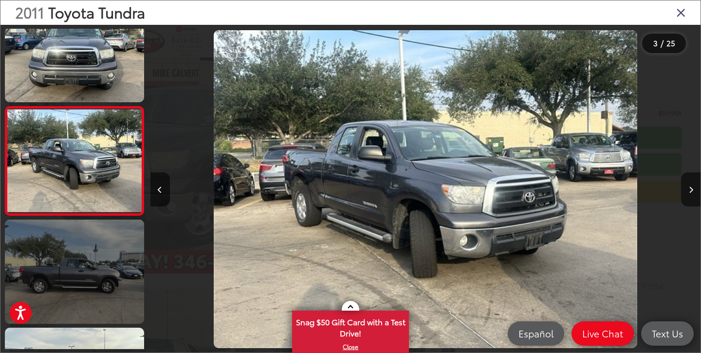
click at [109, 289] on link at bounding box center [74, 271] width 139 height 104
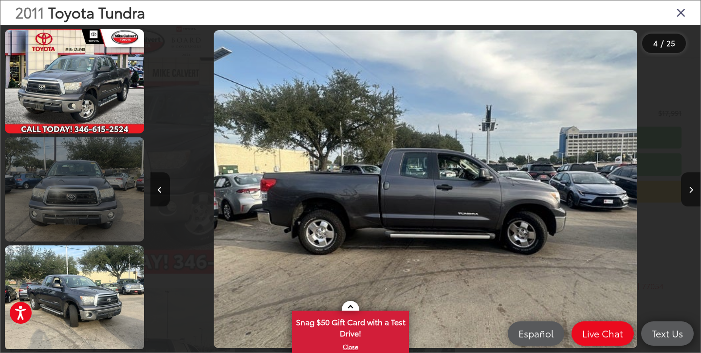
click at [101, 220] on link at bounding box center [74, 189] width 139 height 104
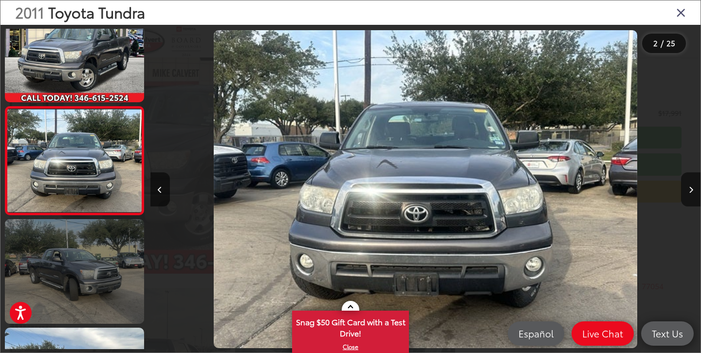
click at [113, 300] on link at bounding box center [74, 271] width 139 height 104
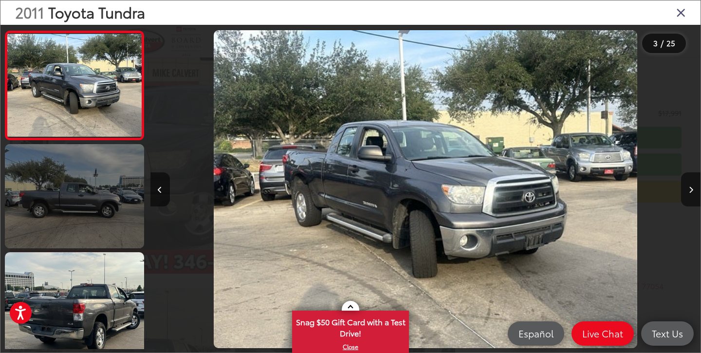
click at [98, 211] on link at bounding box center [74, 196] width 139 height 104
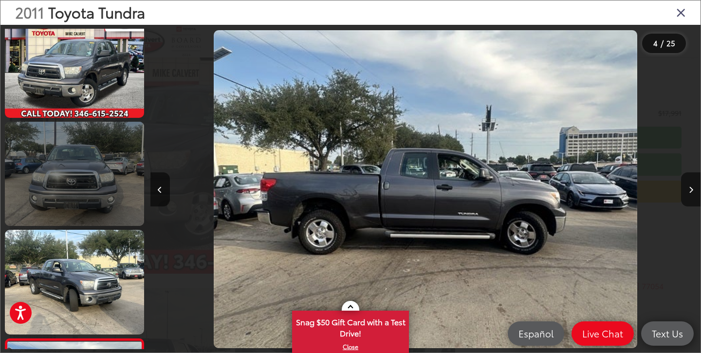
click at [97, 165] on link at bounding box center [74, 174] width 139 height 104
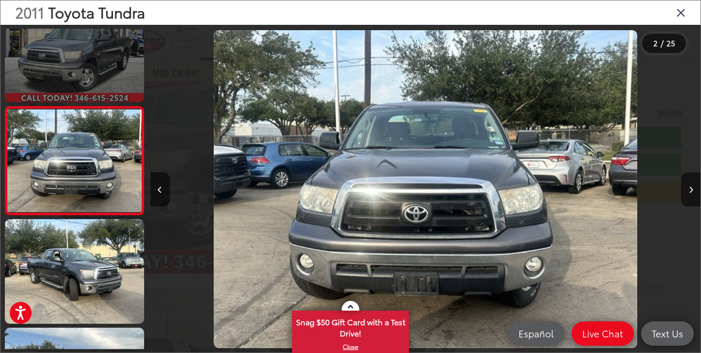
click at [94, 75] on link at bounding box center [74, 50] width 139 height 104
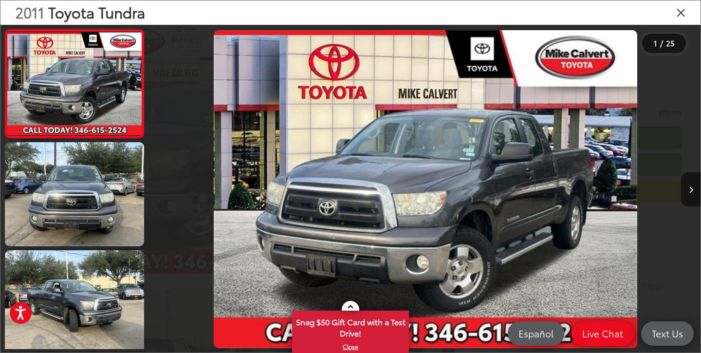
click at [683, 14] on icon "Close gallery" at bounding box center [681, 12] width 10 height 13
